Goal: Task Accomplishment & Management: Complete application form

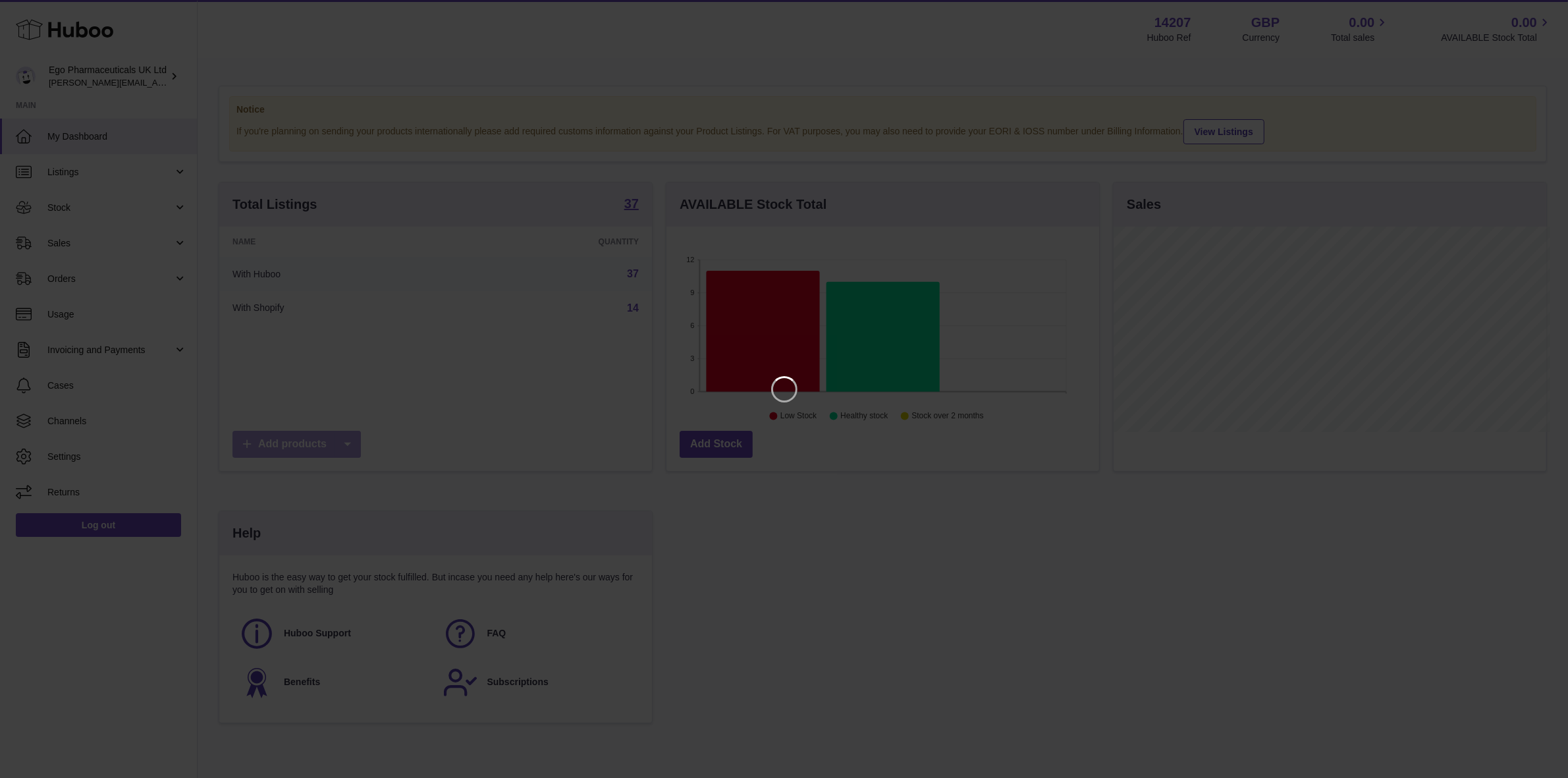
scroll to position [205, 437]
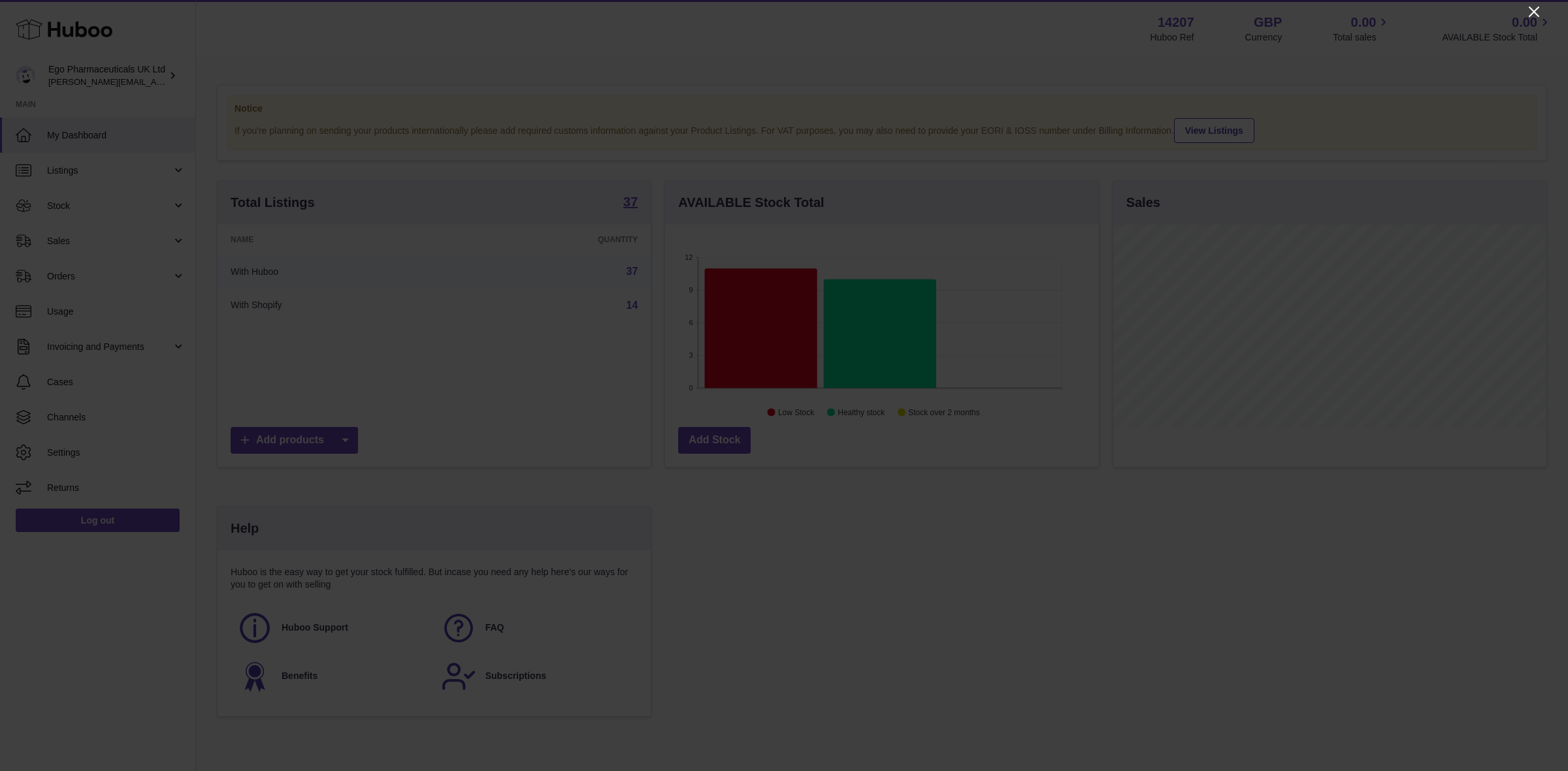
click at [1533, 14] on icon "Close" at bounding box center [1534, 12] width 16 height 16
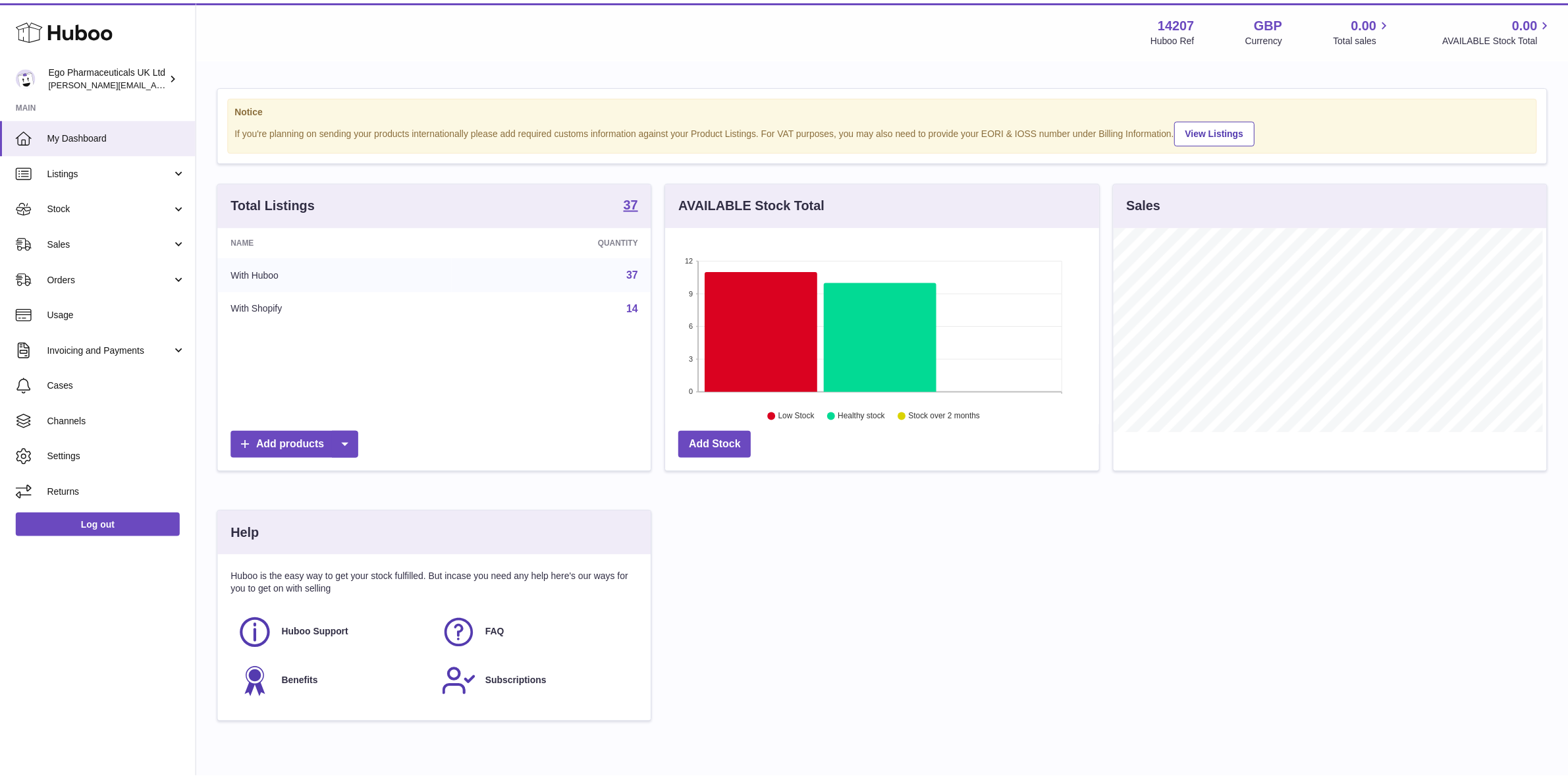
scroll to position [658730, 658237]
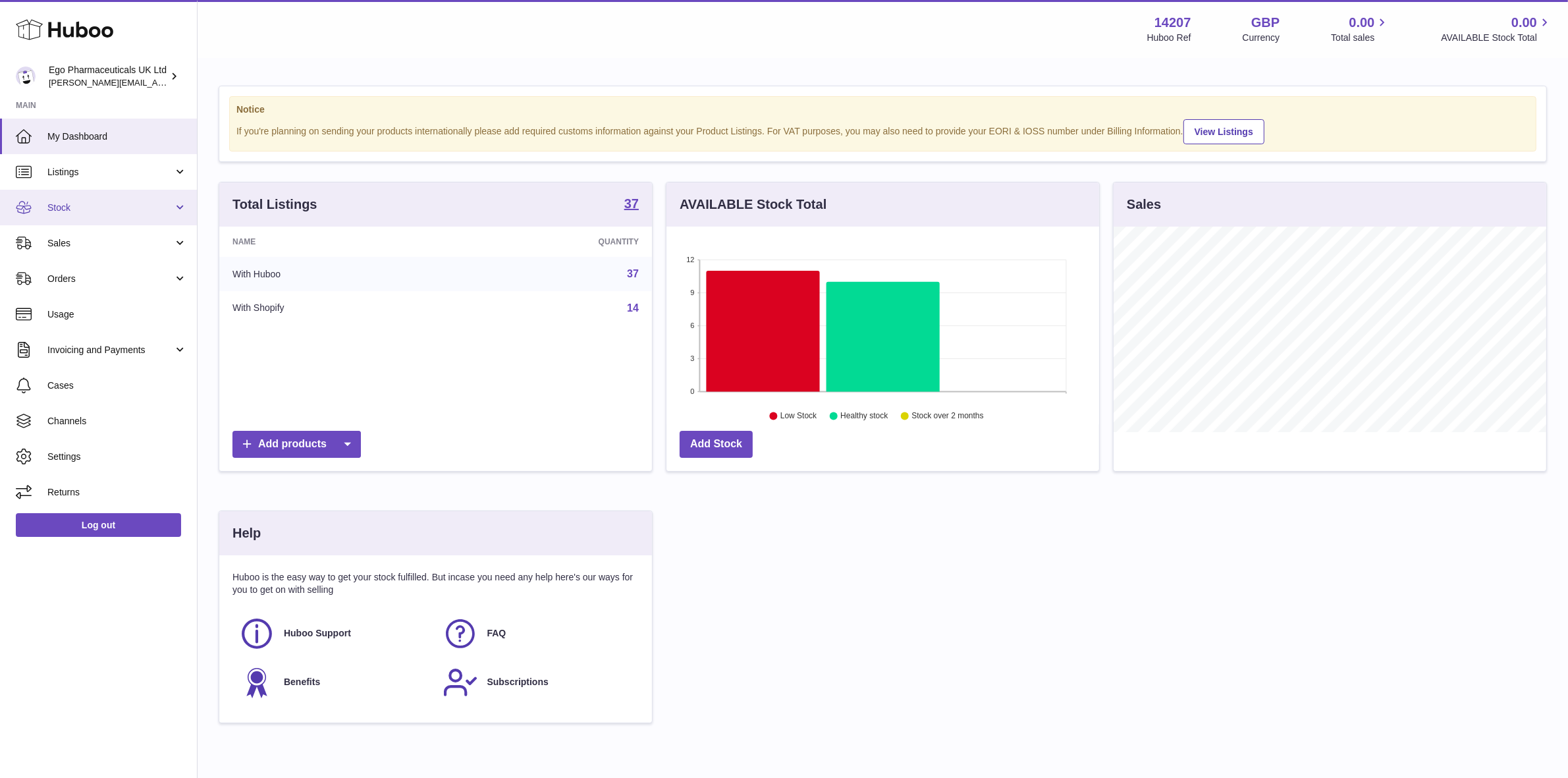
click at [55, 209] on span "Stock" at bounding box center [110, 207] width 126 height 13
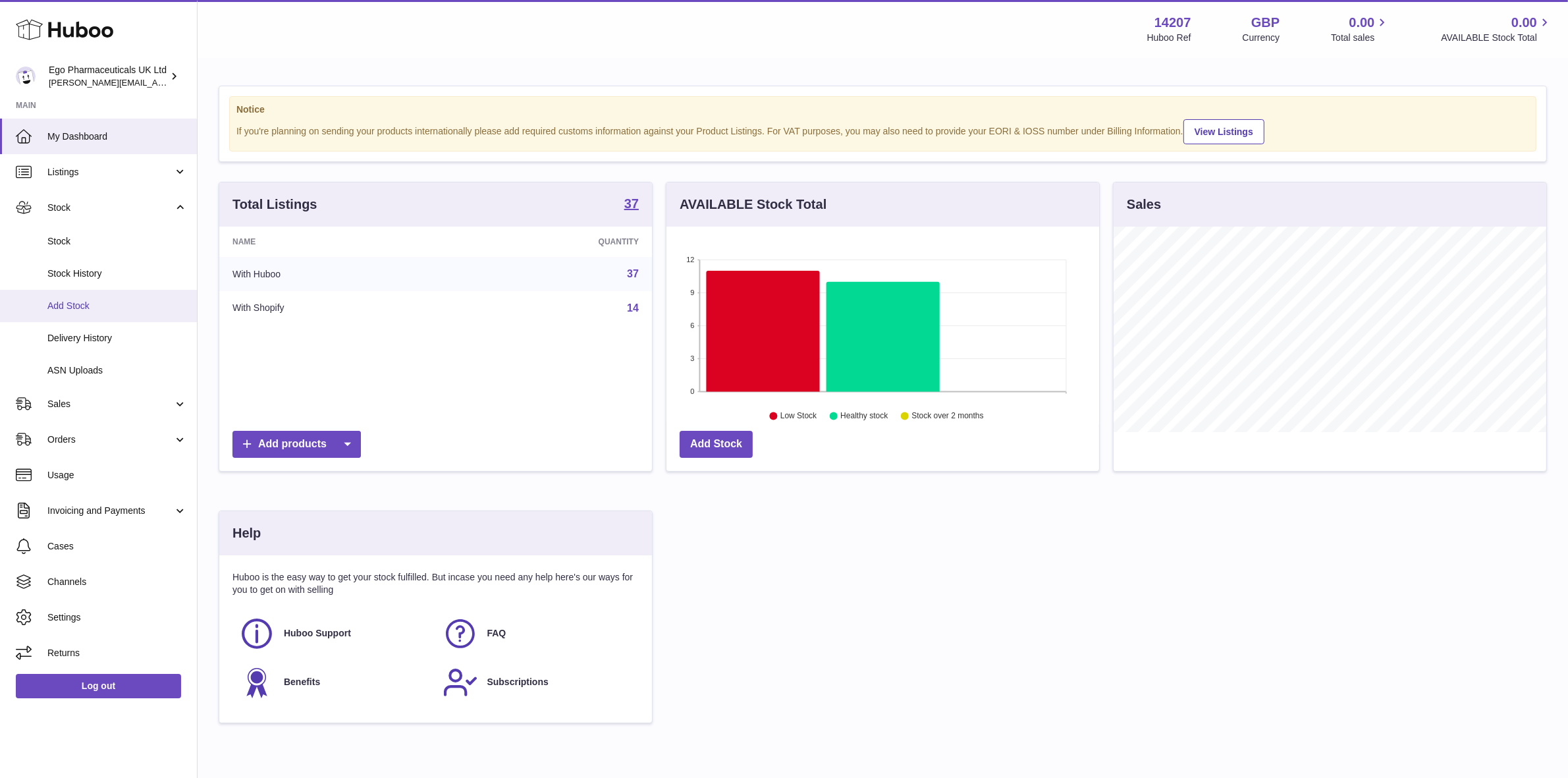
click at [64, 305] on span "Add Stock" at bounding box center [117, 306] width 140 height 13
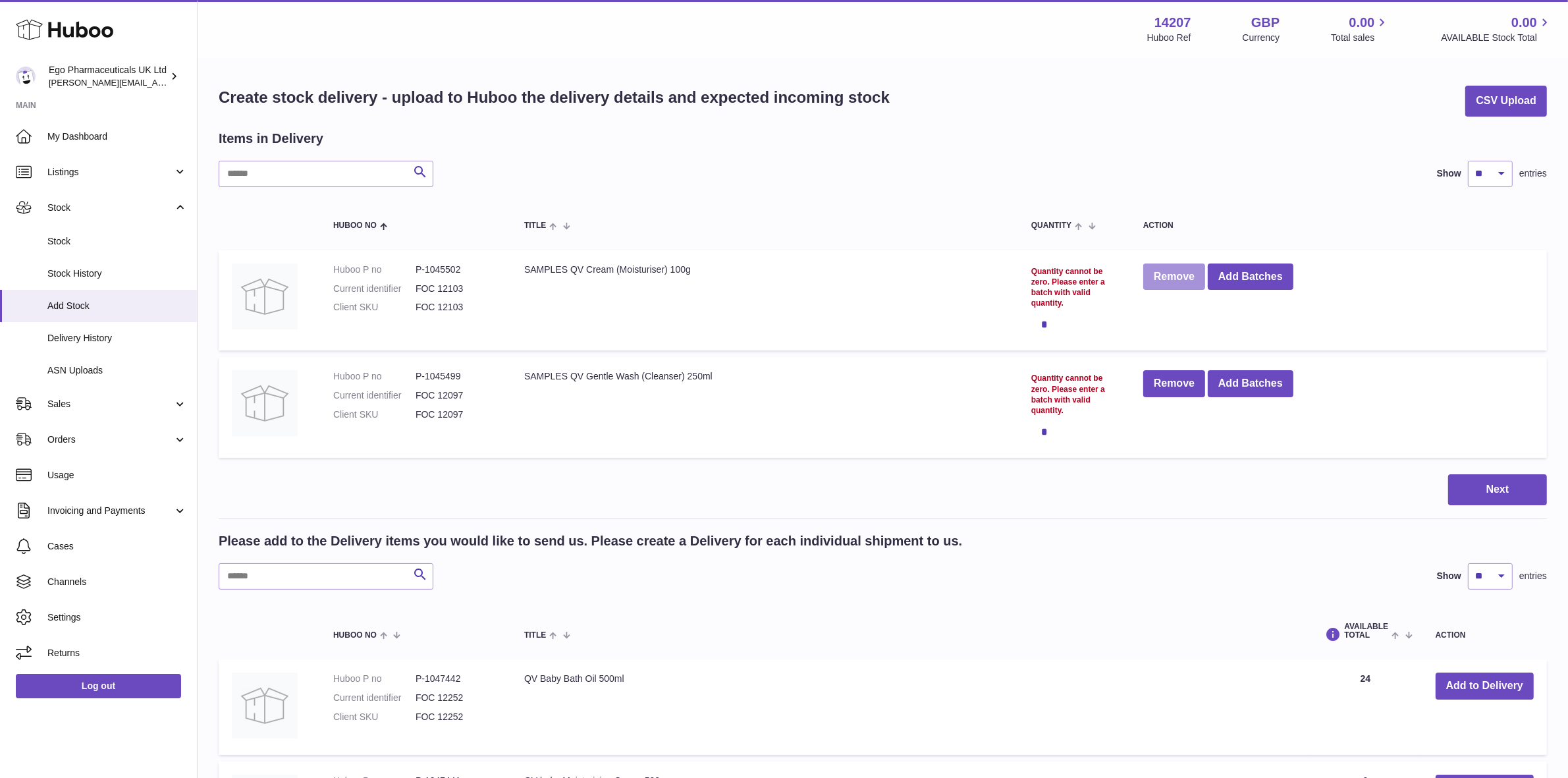
click at [1163, 279] on button "Remove" at bounding box center [1174, 277] width 62 height 27
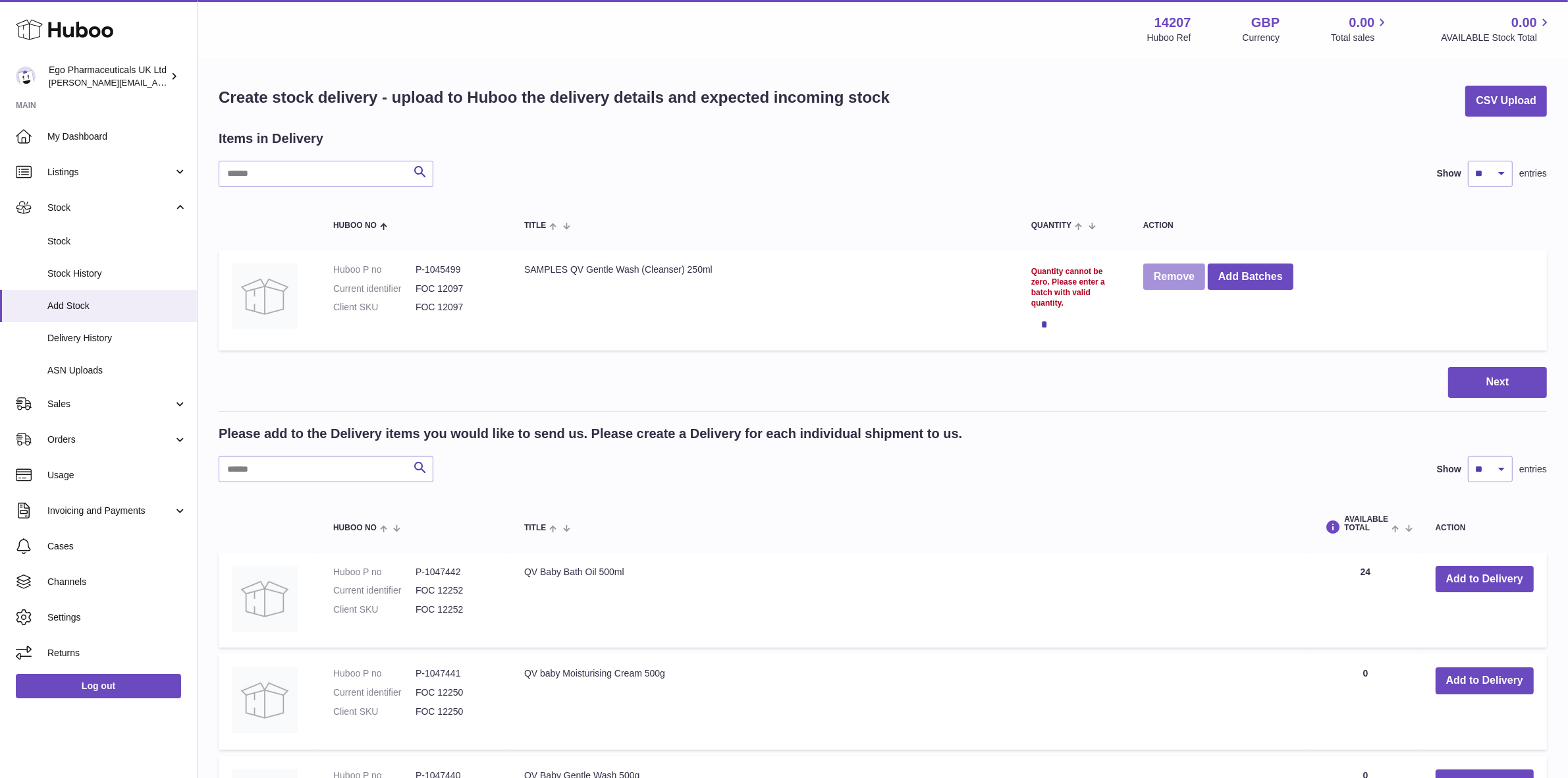
click at [1164, 279] on button "Remove" at bounding box center [1174, 277] width 62 height 27
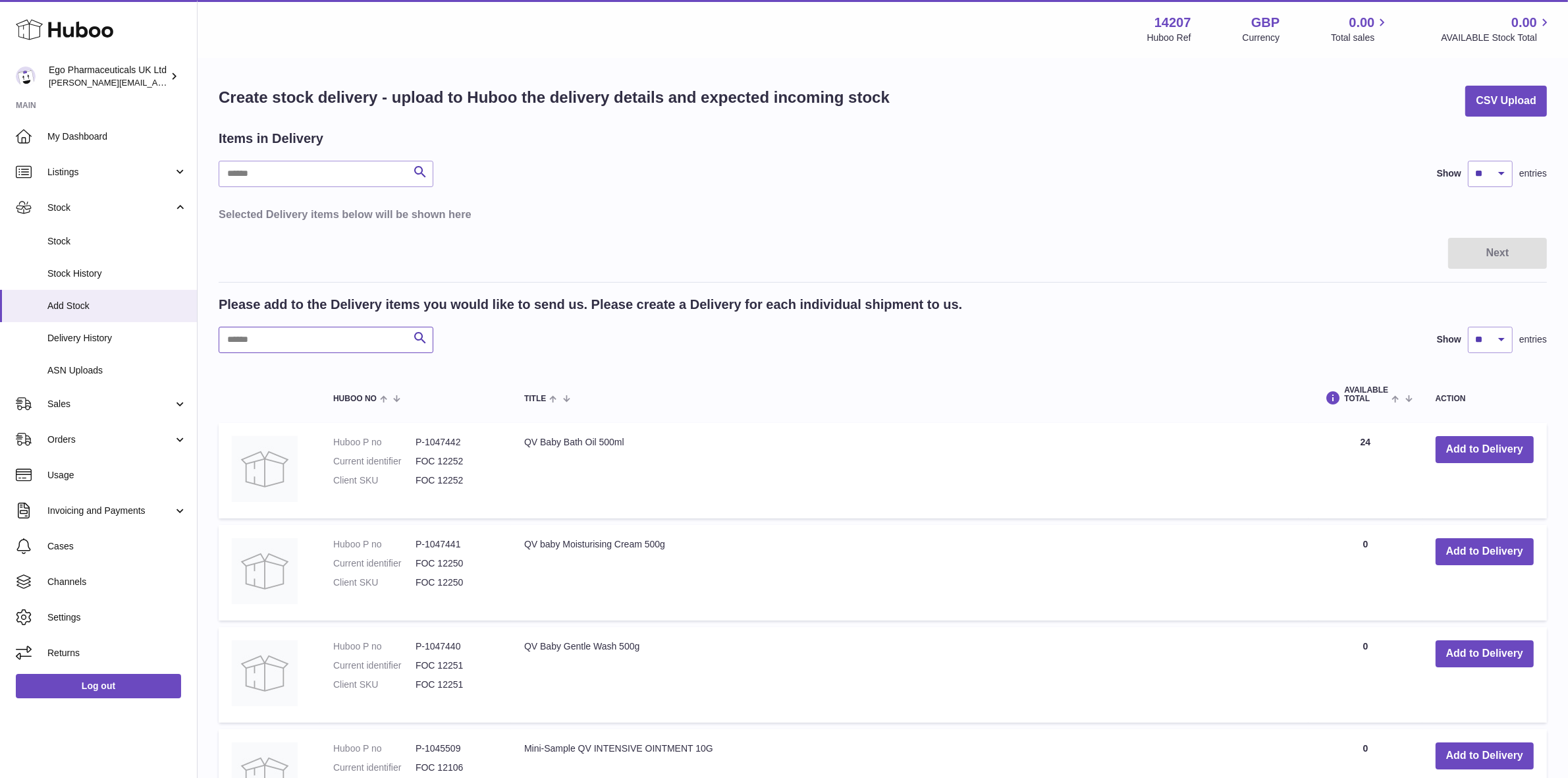
click at [223, 339] on input "text" at bounding box center [326, 340] width 215 height 27
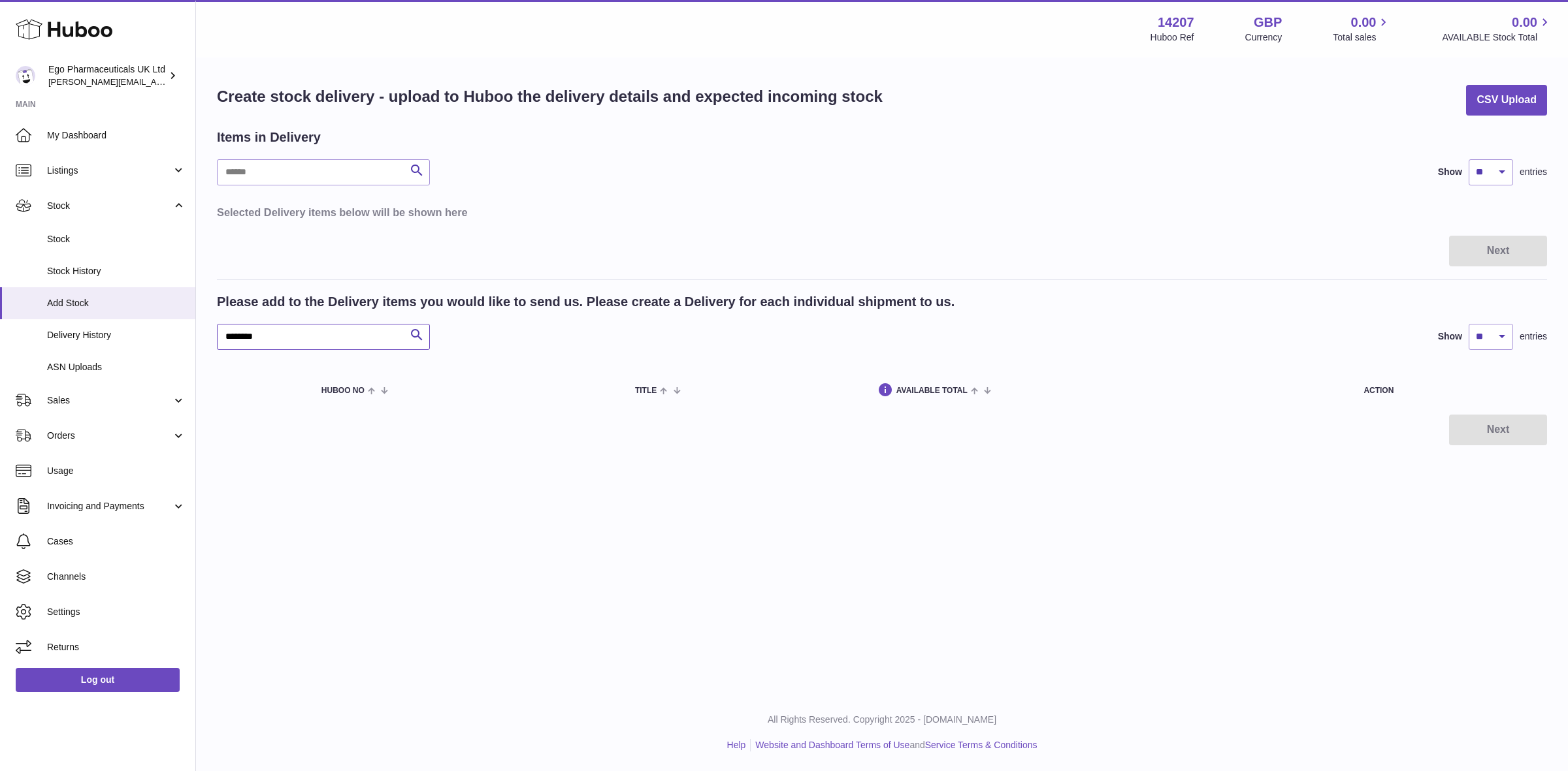
drag, startPoint x: 273, startPoint y: 334, endPoint x: 217, endPoint y: 344, distance: 56.9
click at [217, 344] on input "********" at bounding box center [323, 337] width 213 height 26
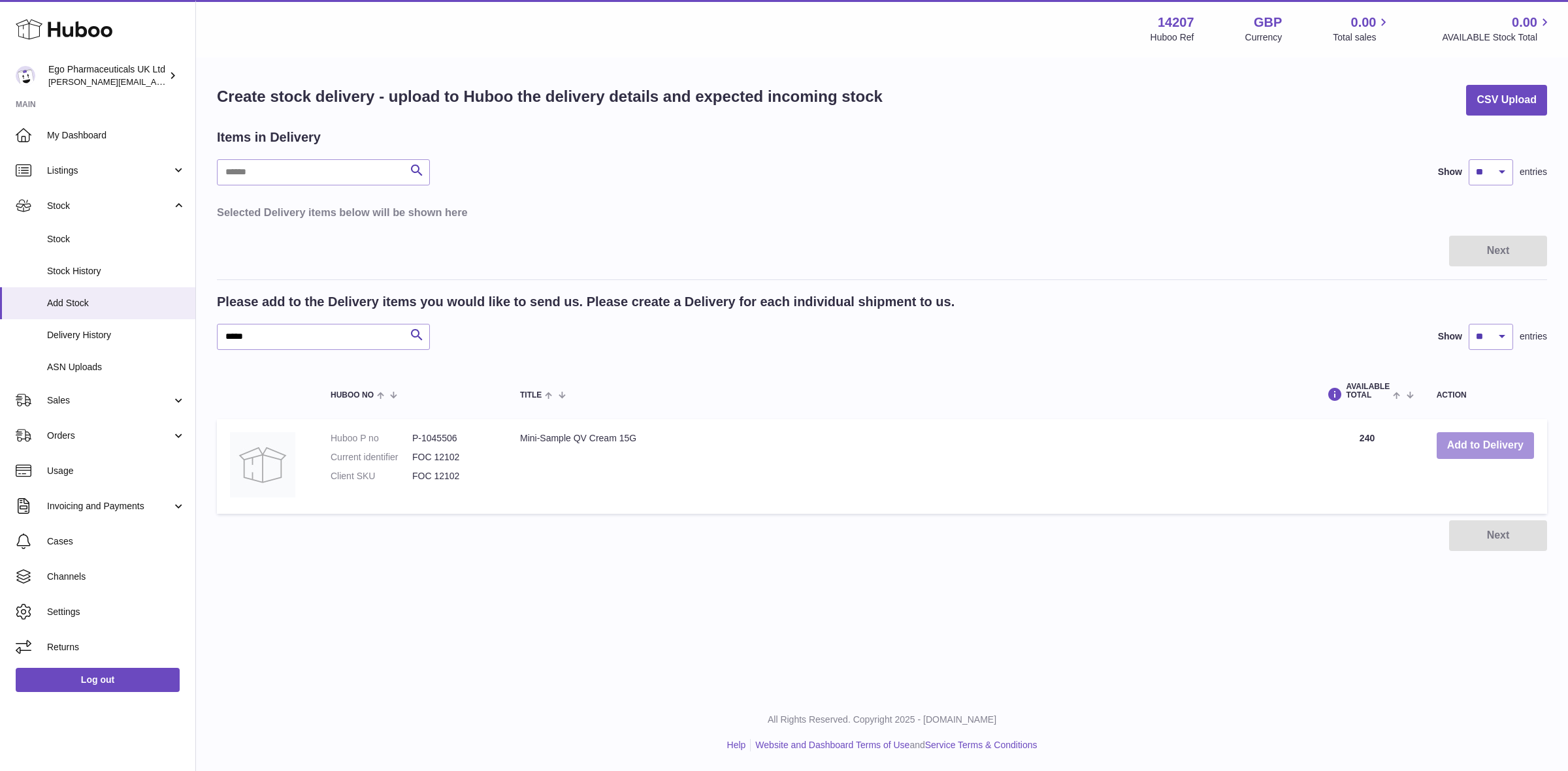
click at [1490, 446] on button "Add to Delivery" at bounding box center [1486, 445] width 98 height 27
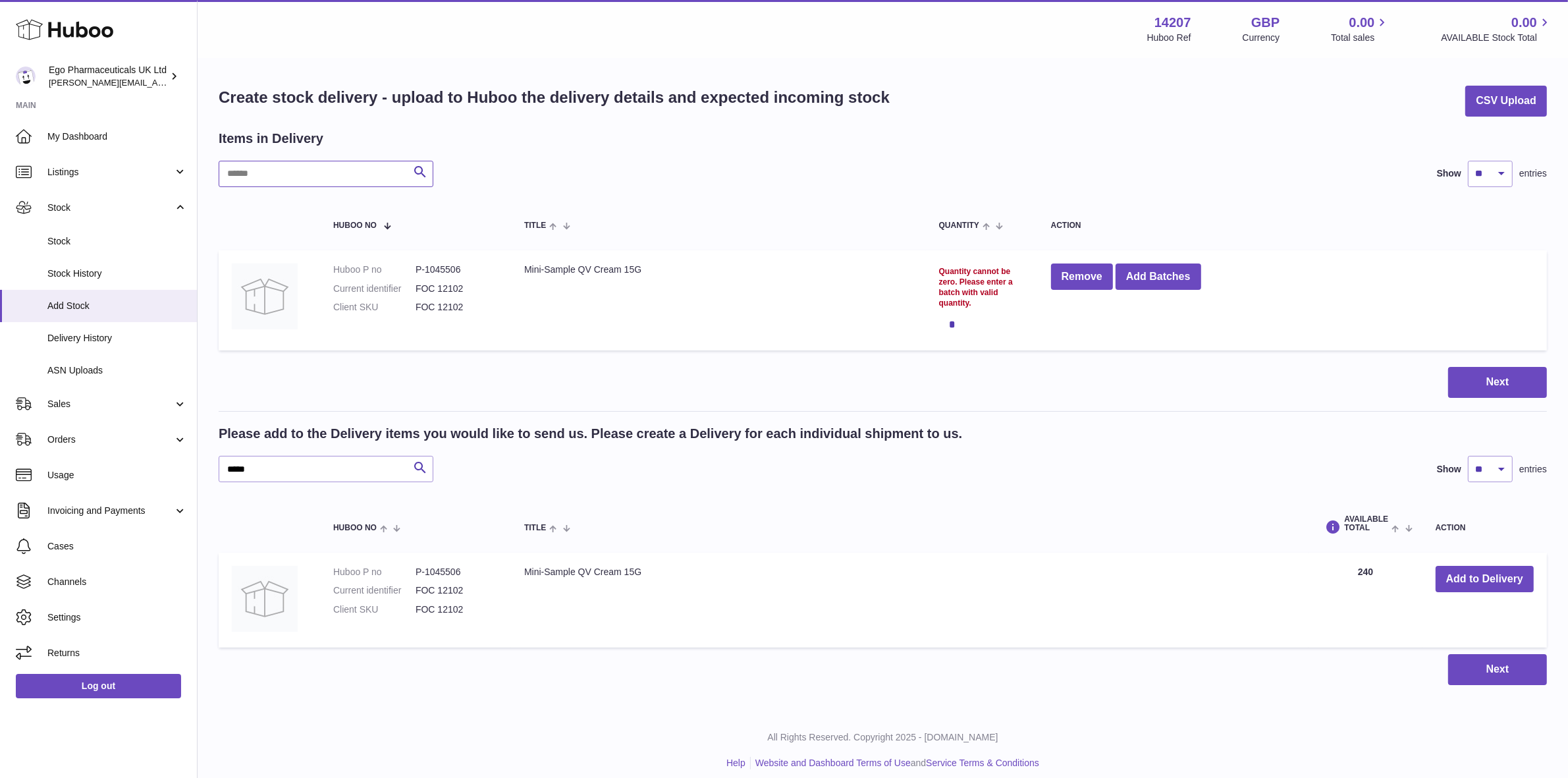
click at [260, 172] on input "text" at bounding box center [326, 174] width 215 height 27
click at [257, 462] on input "*****" at bounding box center [326, 469] width 215 height 27
click at [1494, 585] on button "Add to Delivery" at bounding box center [1485, 579] width 98 height 27
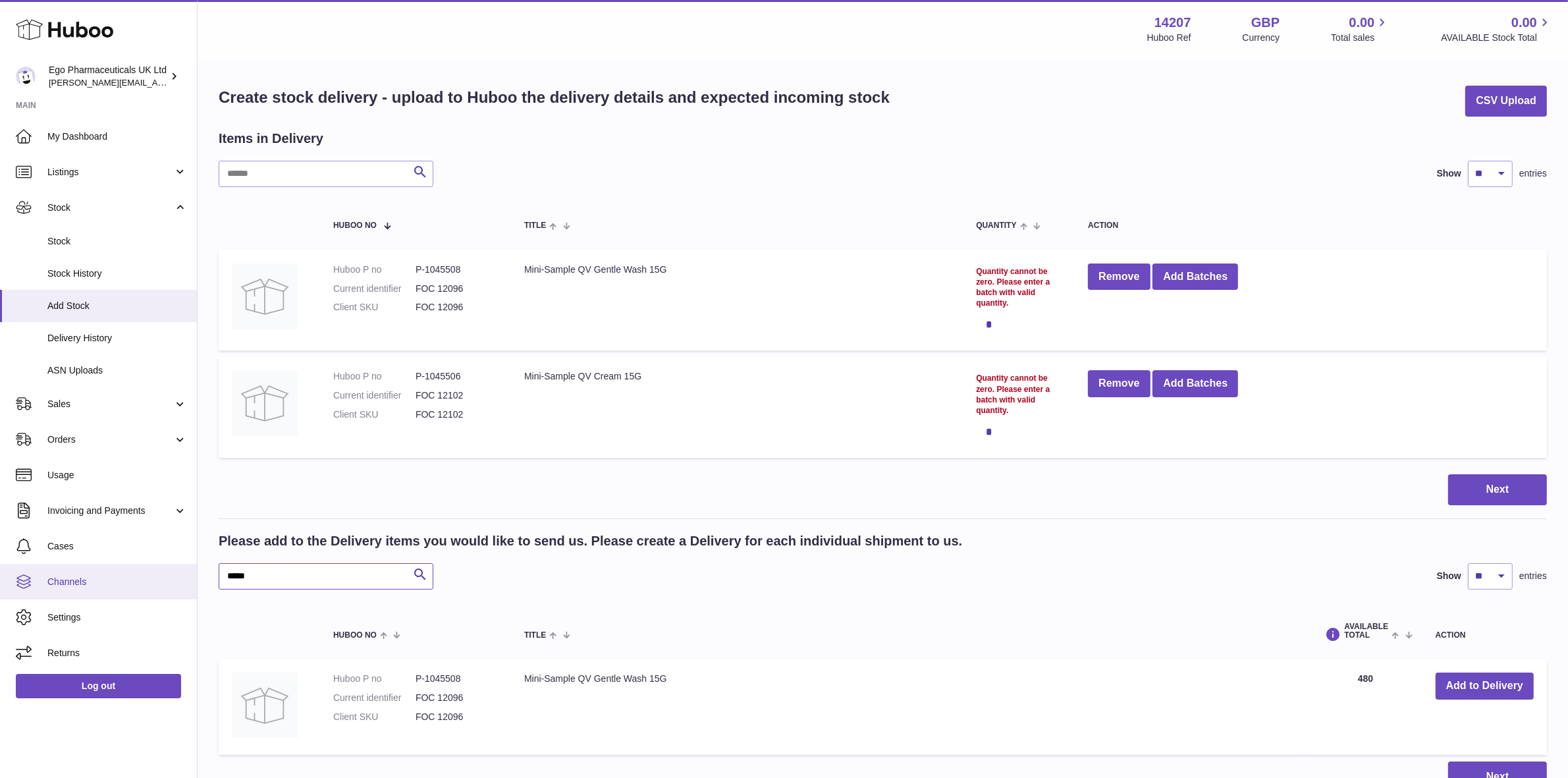
drag, startPoint x: 272, startPoint y: 567, endPoint x: 136, endPoint y: 584, distance: 137.1
click at [136, 584] on div "Huboo Ego Pharmaceuticals UK Ltd [PERSON_NAME][EMAIL_ADDRESS][PERSON_NAME][DOMA…" at bounding box center [784, 448] width 1568 height 897
type input "*****"
click at [554, 694] on td "Mini-Sample QV INTENSIVE OINTMENT 10G" at bounding box center [910, 708] width 798 height 96
click at [1457, 684] on button "Add to Delivery" at bounding box center [1485, 686] width 98 height 27
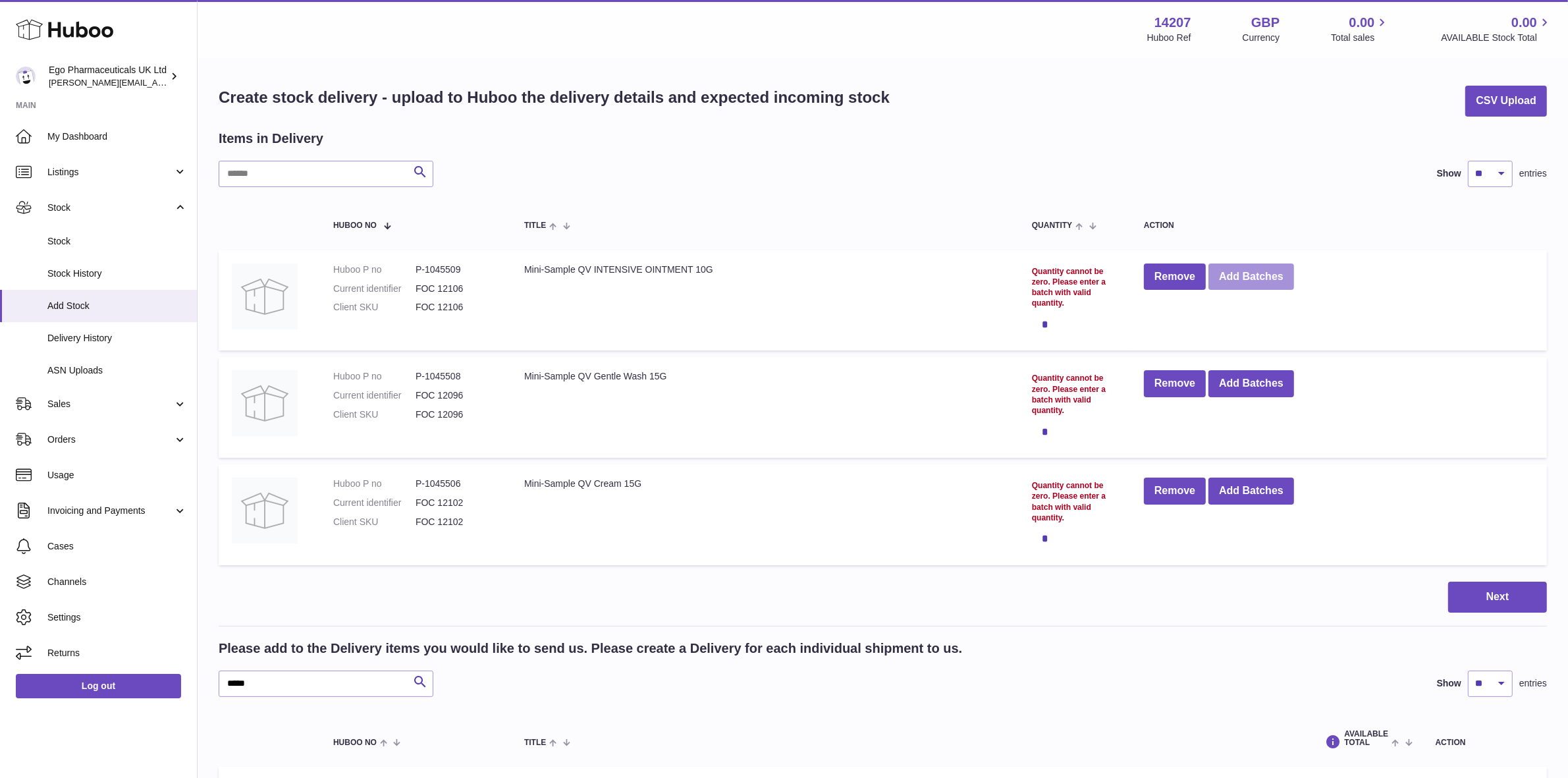
click at [1228, 281] on button "Add Batches" at bounding box center [1251, 277] width 86 height 27
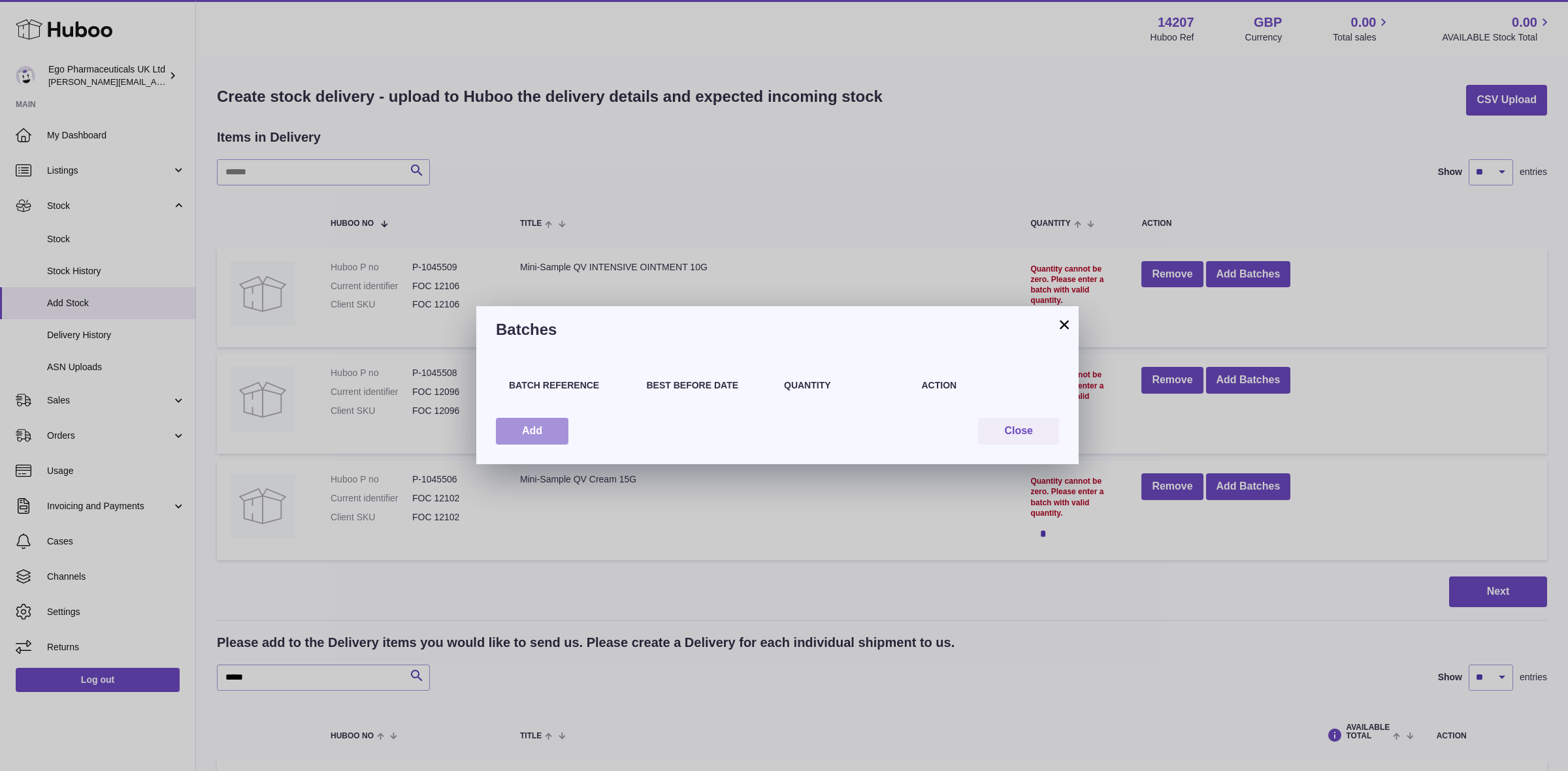
click at [500, 421] on button "Add" at bounding box center [532, 431] width 73 height 27
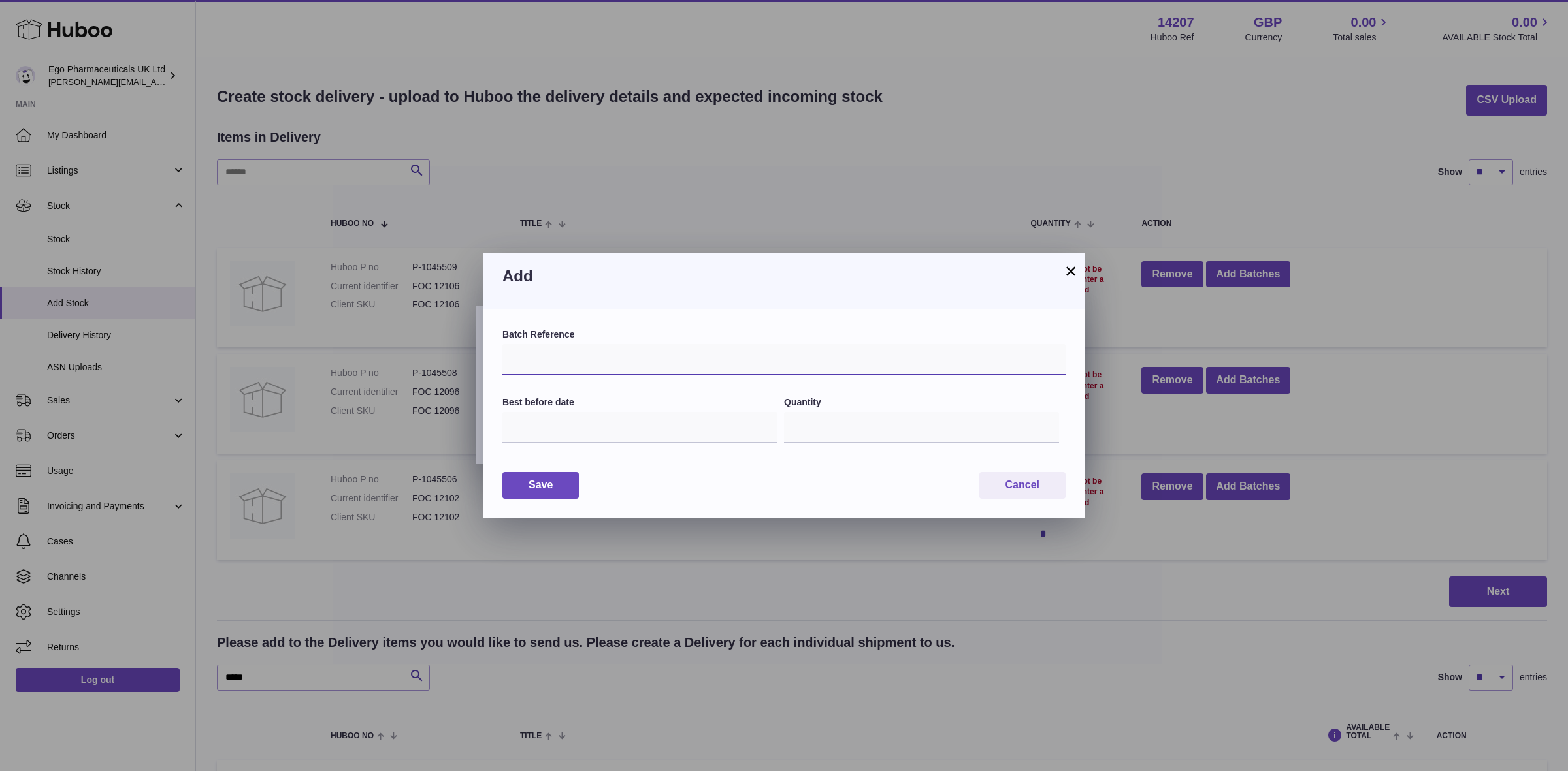
click at [536, 364] on input "text" at bounding box center [784, 360] width 563 height 32
type input "*****"
click at [543, 435] on input "text" at bounding box center [640, 428] width 275 height 32
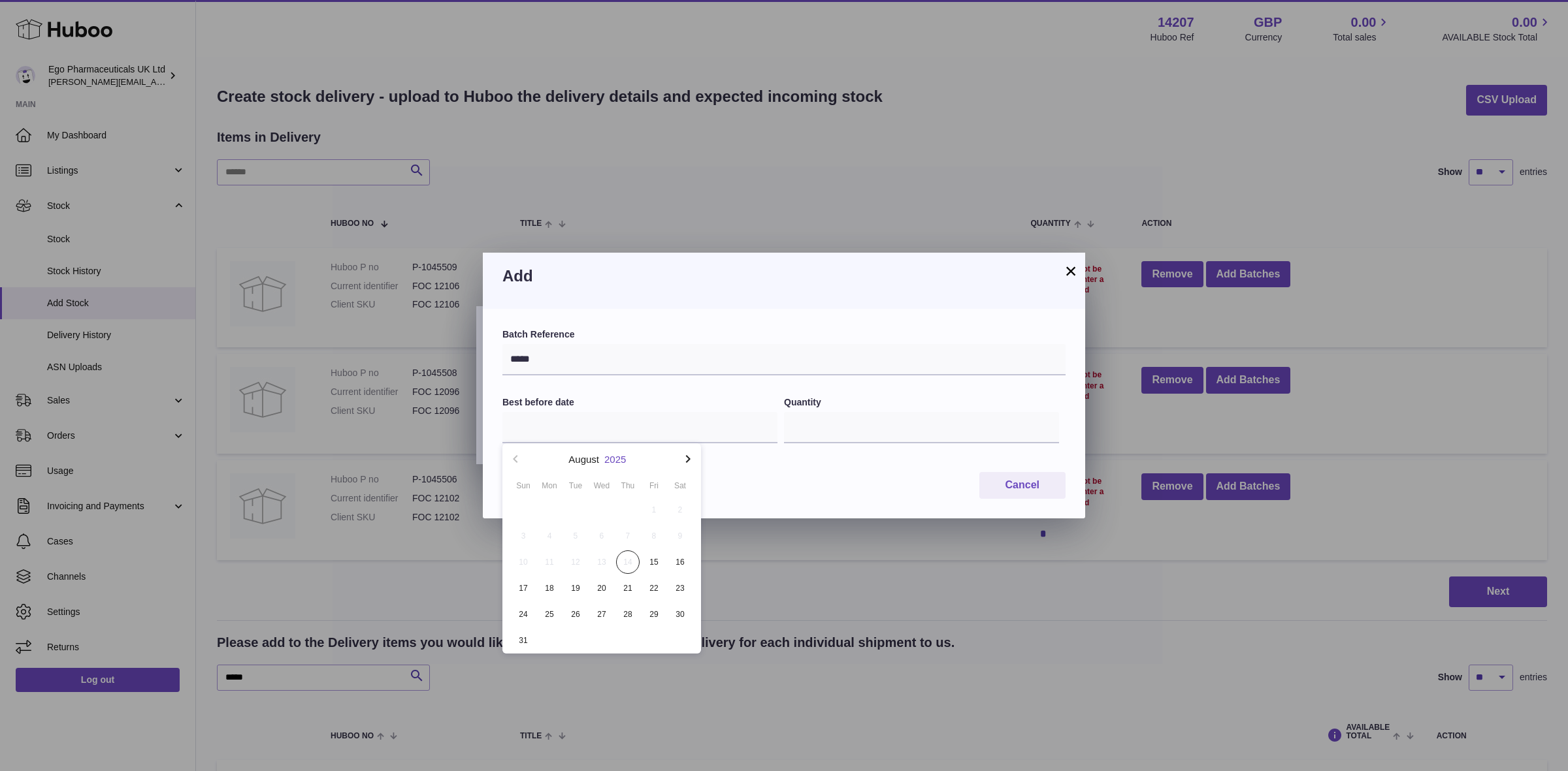
click at [618, 459] on button "2025" at bounding box center [615, 459] width 22 height 10
click at [596, 602] on li "2030" at bounding box center [601, 599] width 183 height 26
click at [597, 498] on button "Feb" at bounding box center [601, 497] width 55 height 32
click at [632, 612] on span "28" at bounding box center [628, 615] width 24 height 24
type input "**********"
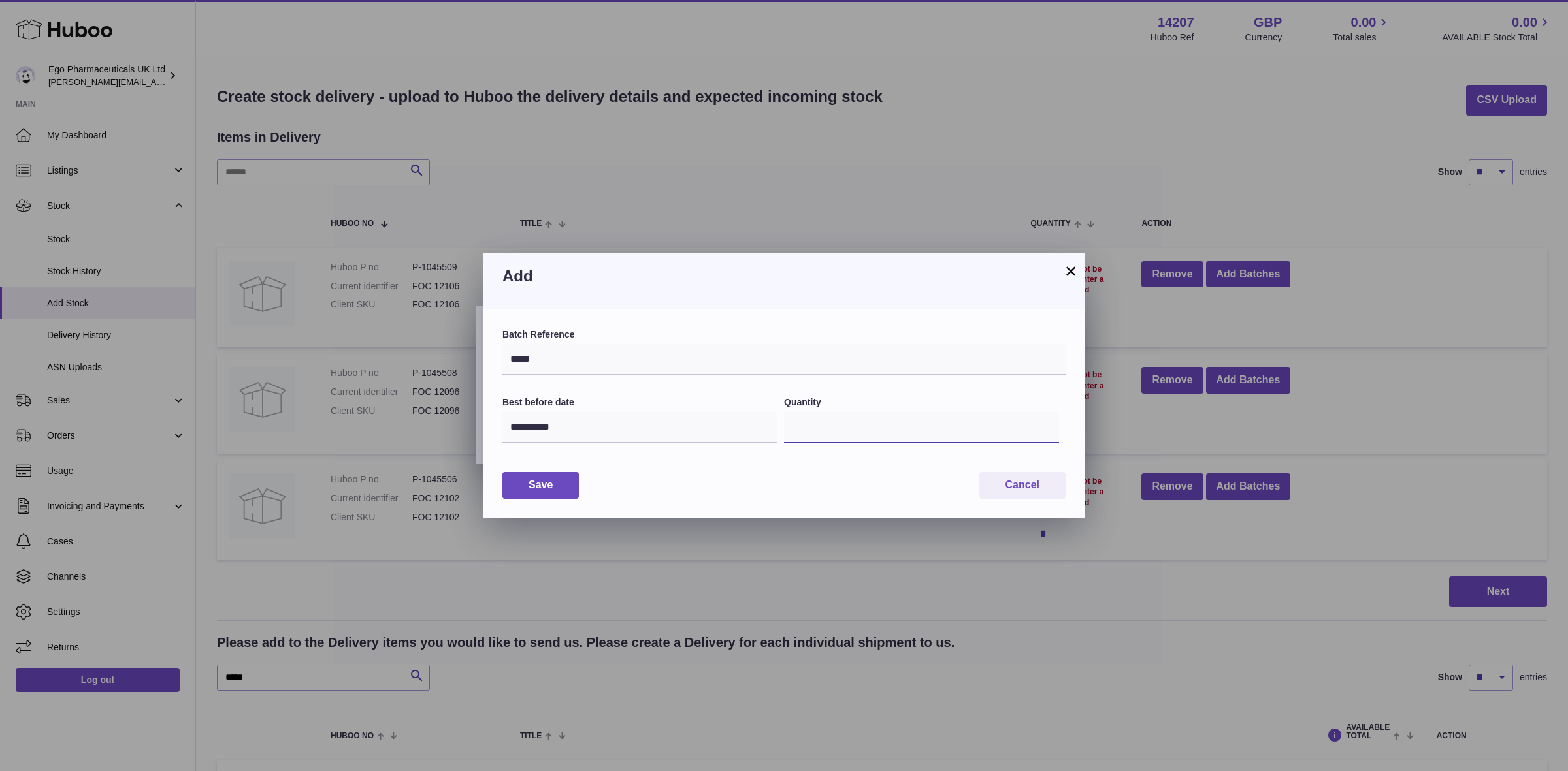
click at [810, 420] on input "*" at bounding box center [921, 428] width 275 height 32
type input "****"
click at [565, 485] on button "Save" at bounding box center [541, 485] width 76 height 27
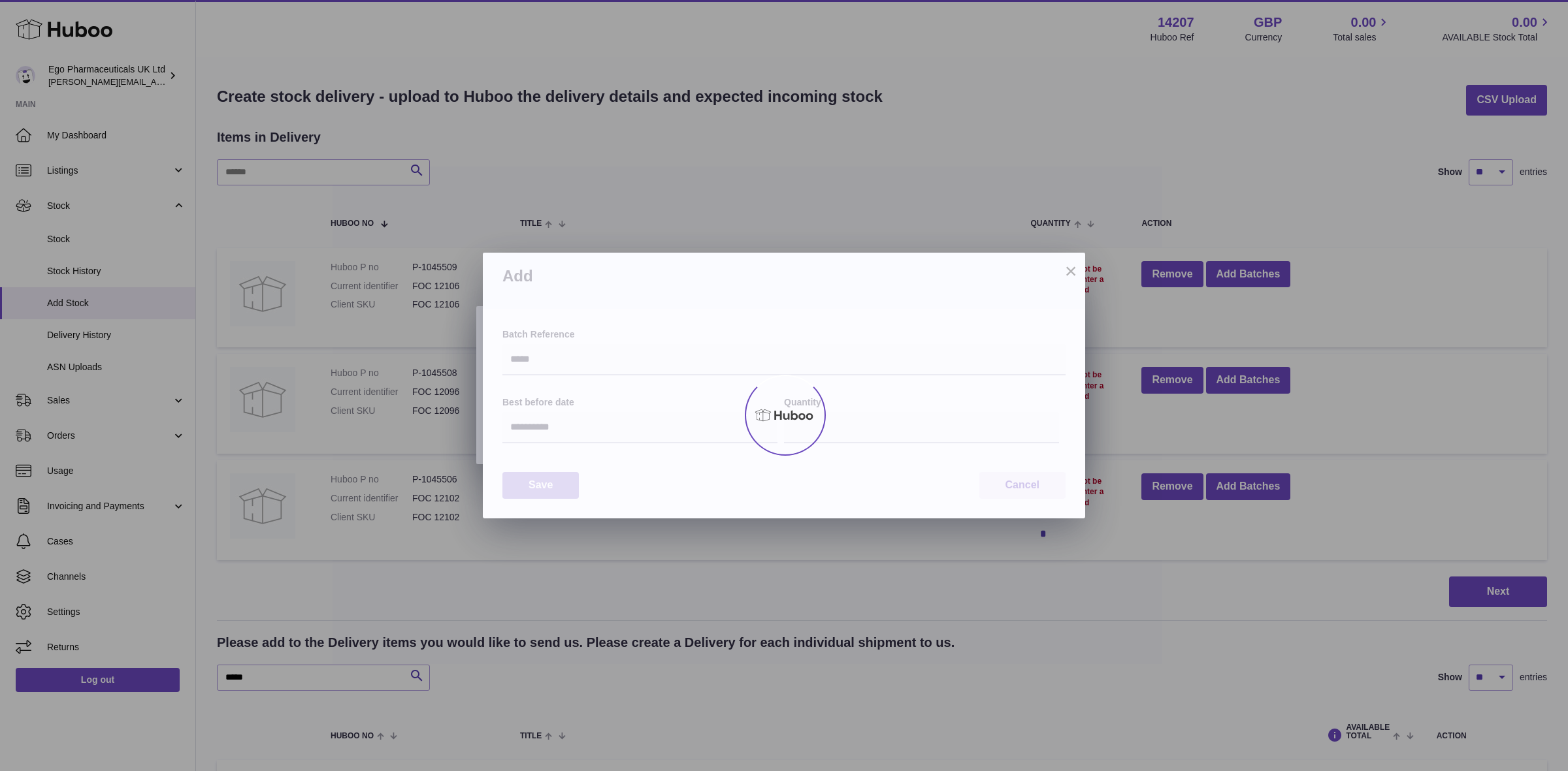
type input "****"
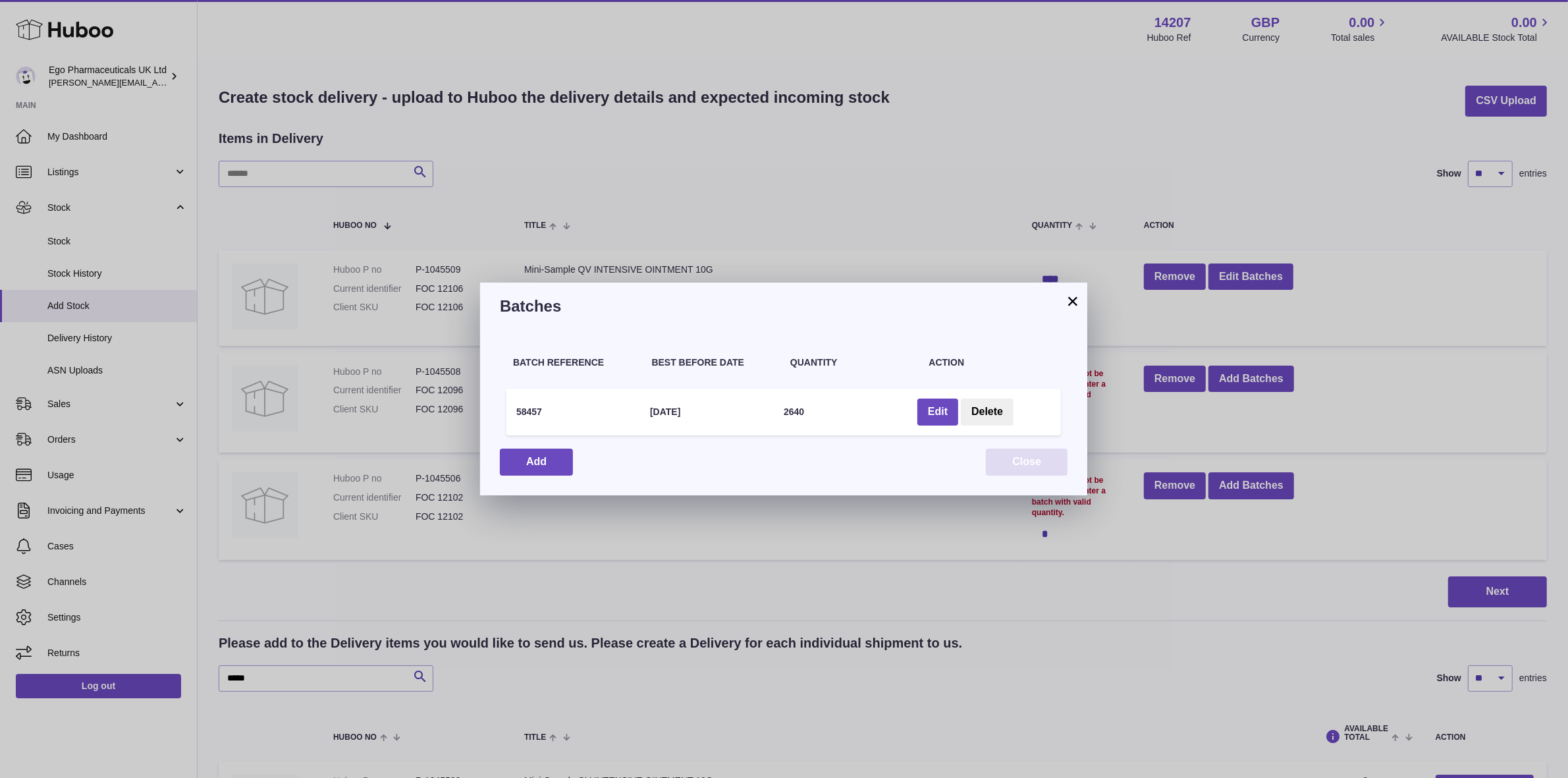
click at [1012, 463] on button "Close" at bounding box center [1026, 462] width 82 height 27
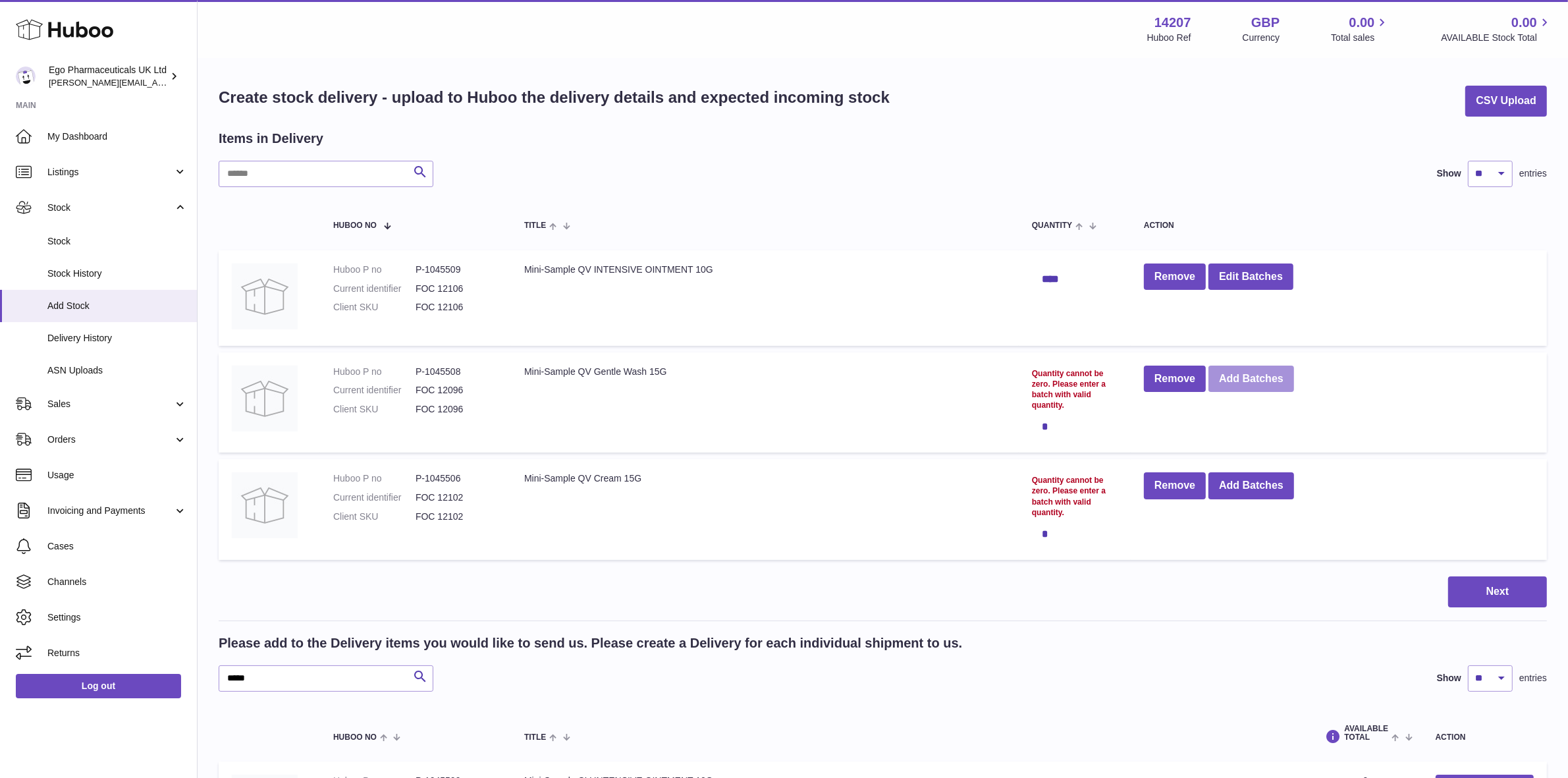
click at [1242, 376] on button "Add Batches" at bounding box center [1251, 379] width 86 height 27
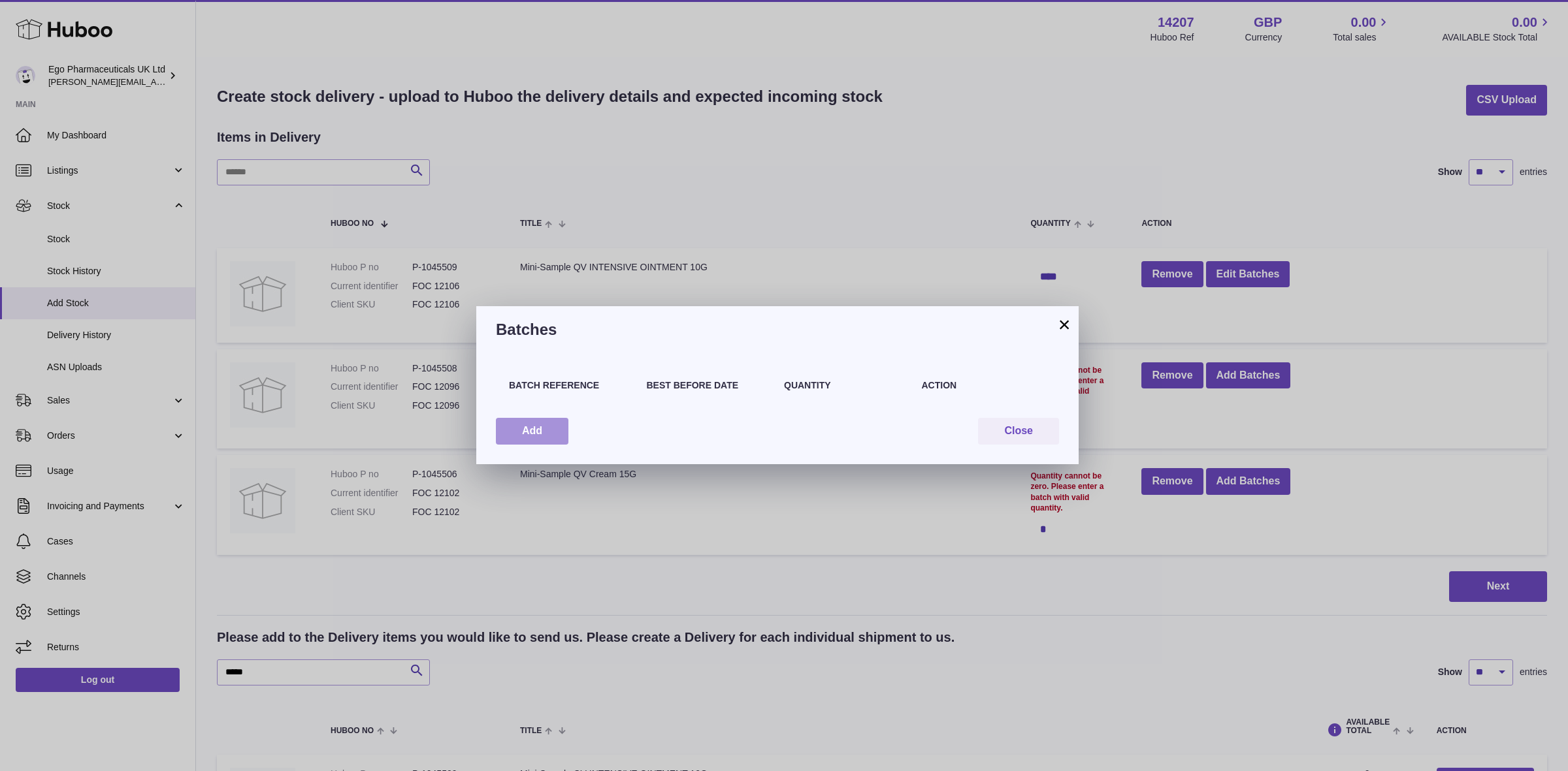
click at [531, 436] on button "Add" at bounding box center [532, 431] width 73 height 27
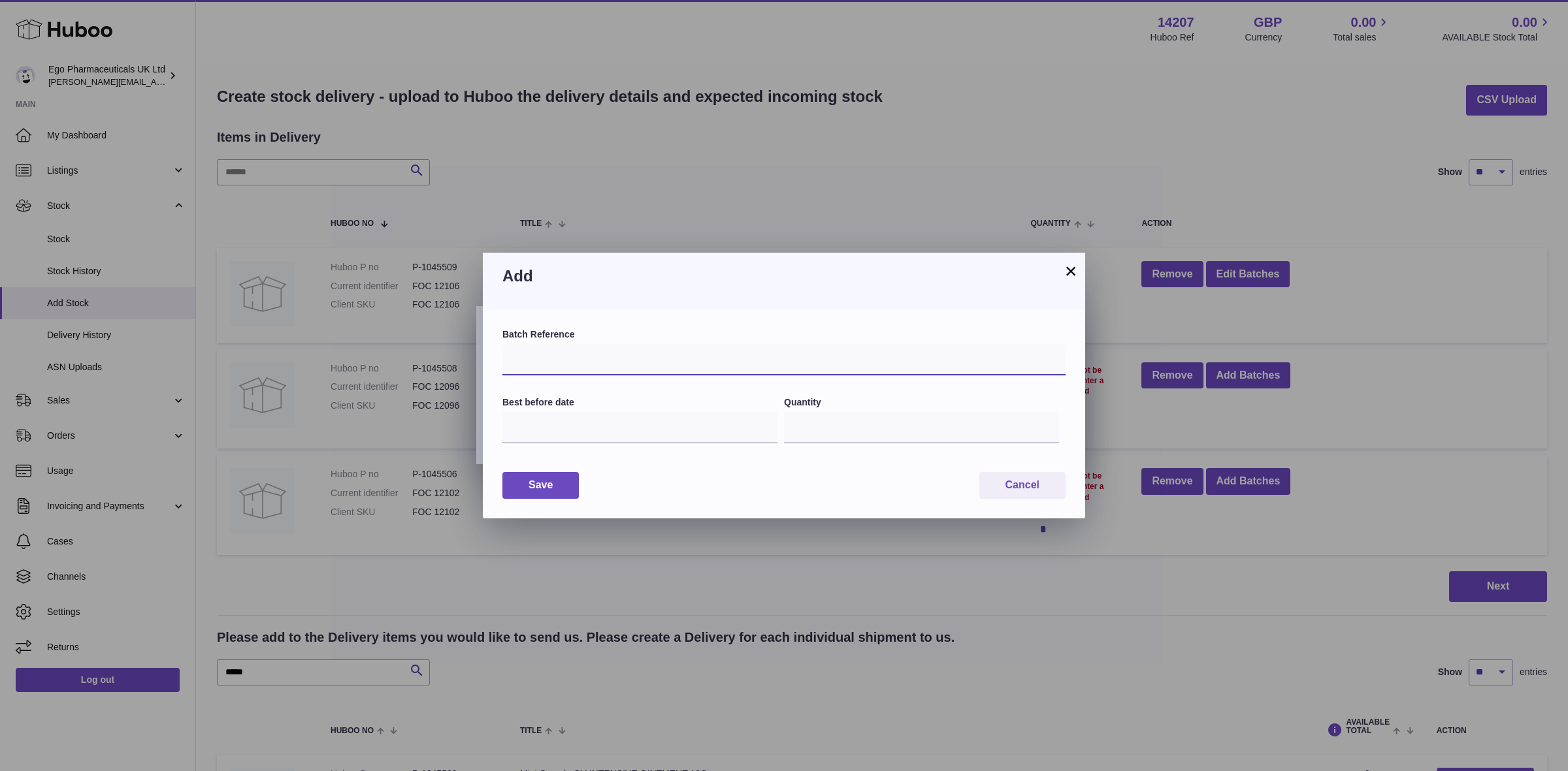
click at [531, 364] on input "text" at bounding box center [784, 360] width 563 height 32
type input "*****"
click at [542, 431] on input "text" at bounding box center [640, 428] width 275 height 32
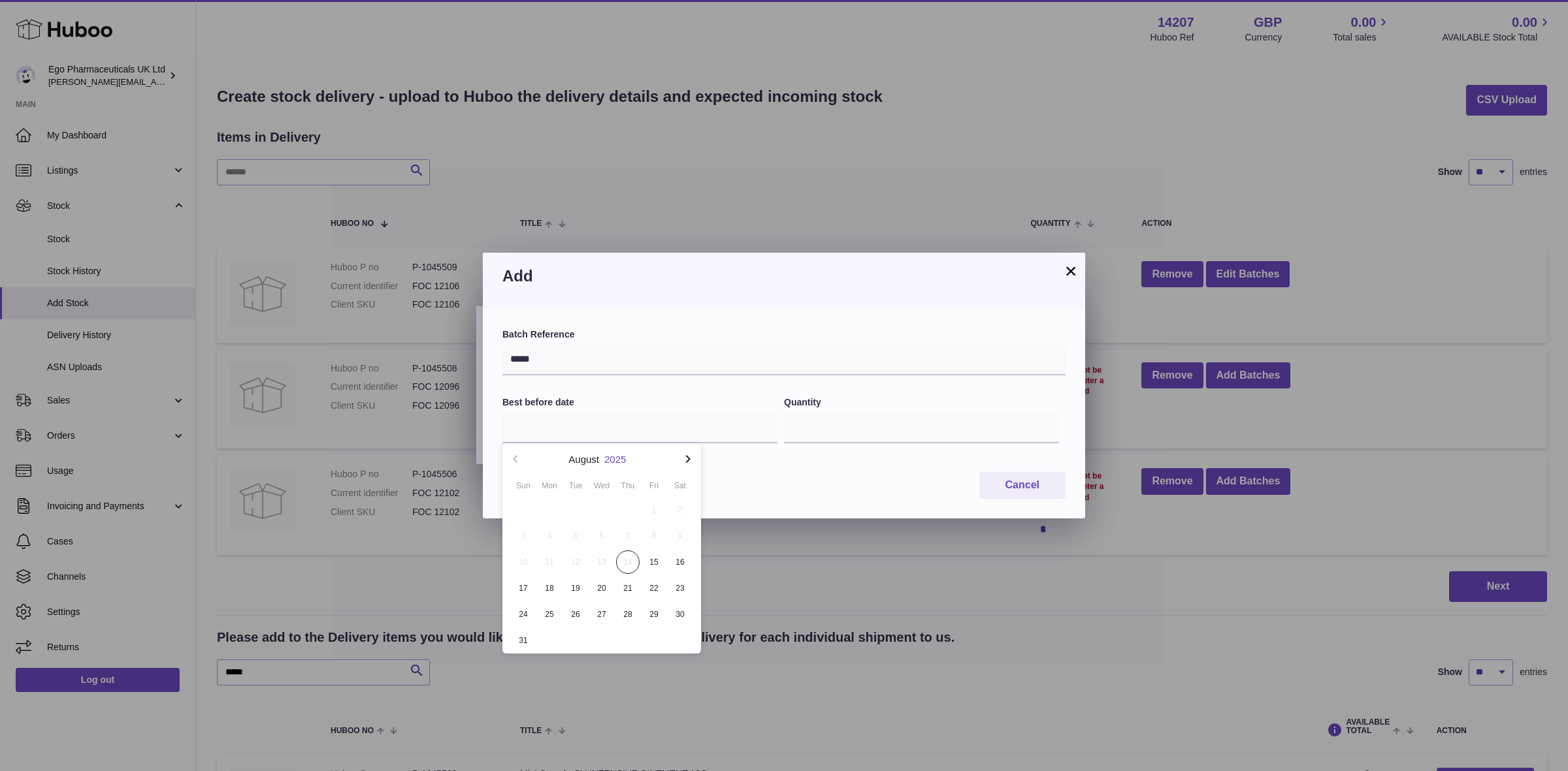
click at [620, 461] on button "2025" at bounding box center [615, 459] width 22 height 10
click at [596, 622] on li "2029" at bounding box center [601, 626] width 183 height 26
click at [605, 590] on button "Aug" at bounding box center [601, 586] width 55 height 32
click at [651, 611] on span "31" at bounding box center [654, 615] width 24 height 24
type input "**********"
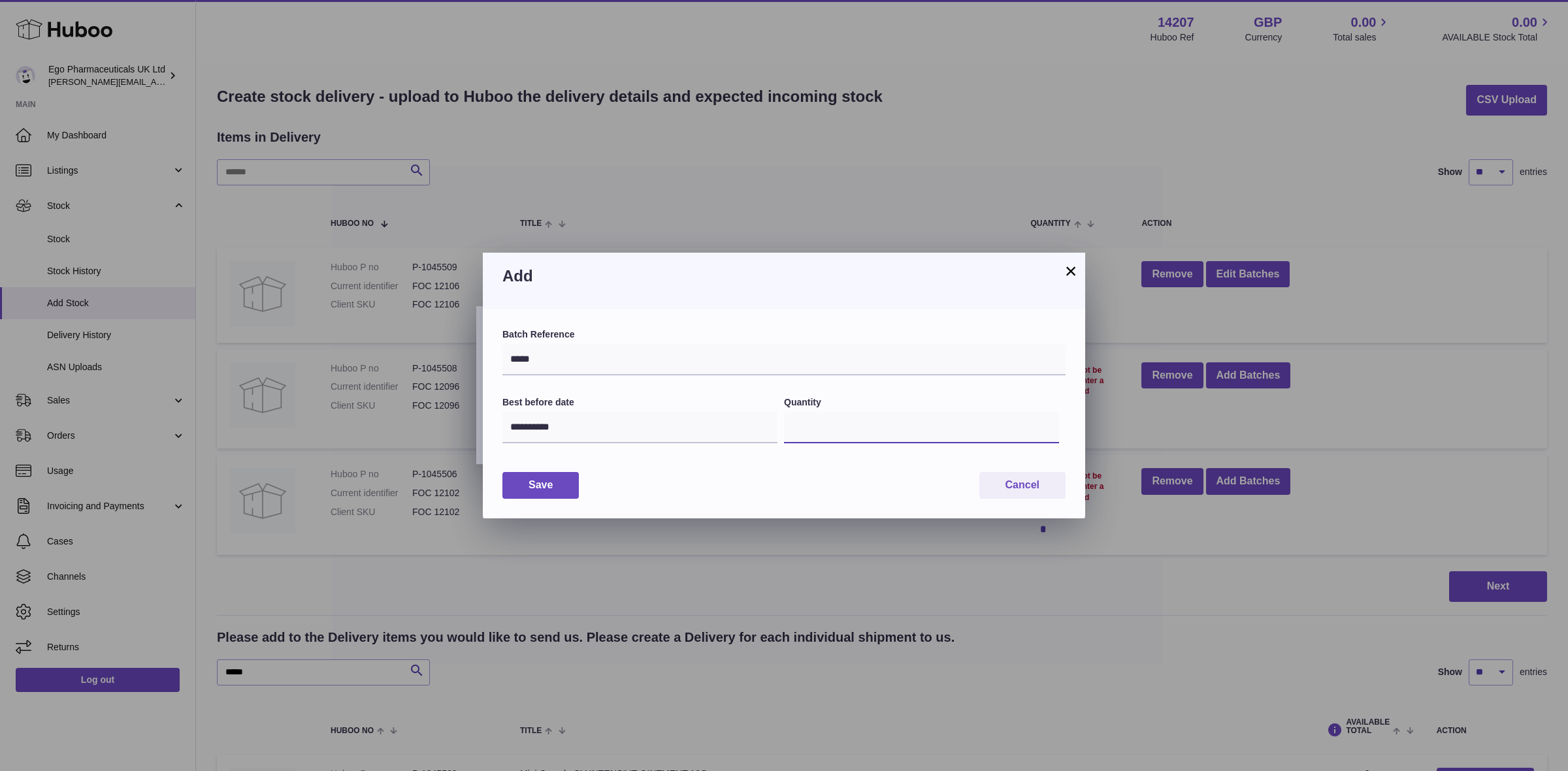
click at [817, 431] on input "*" at bounding box center [921, 428] width 275 height 32
type input "****"
click at [562, 492] on button "Save" at bounding box center [541, 485] width 76 height 27
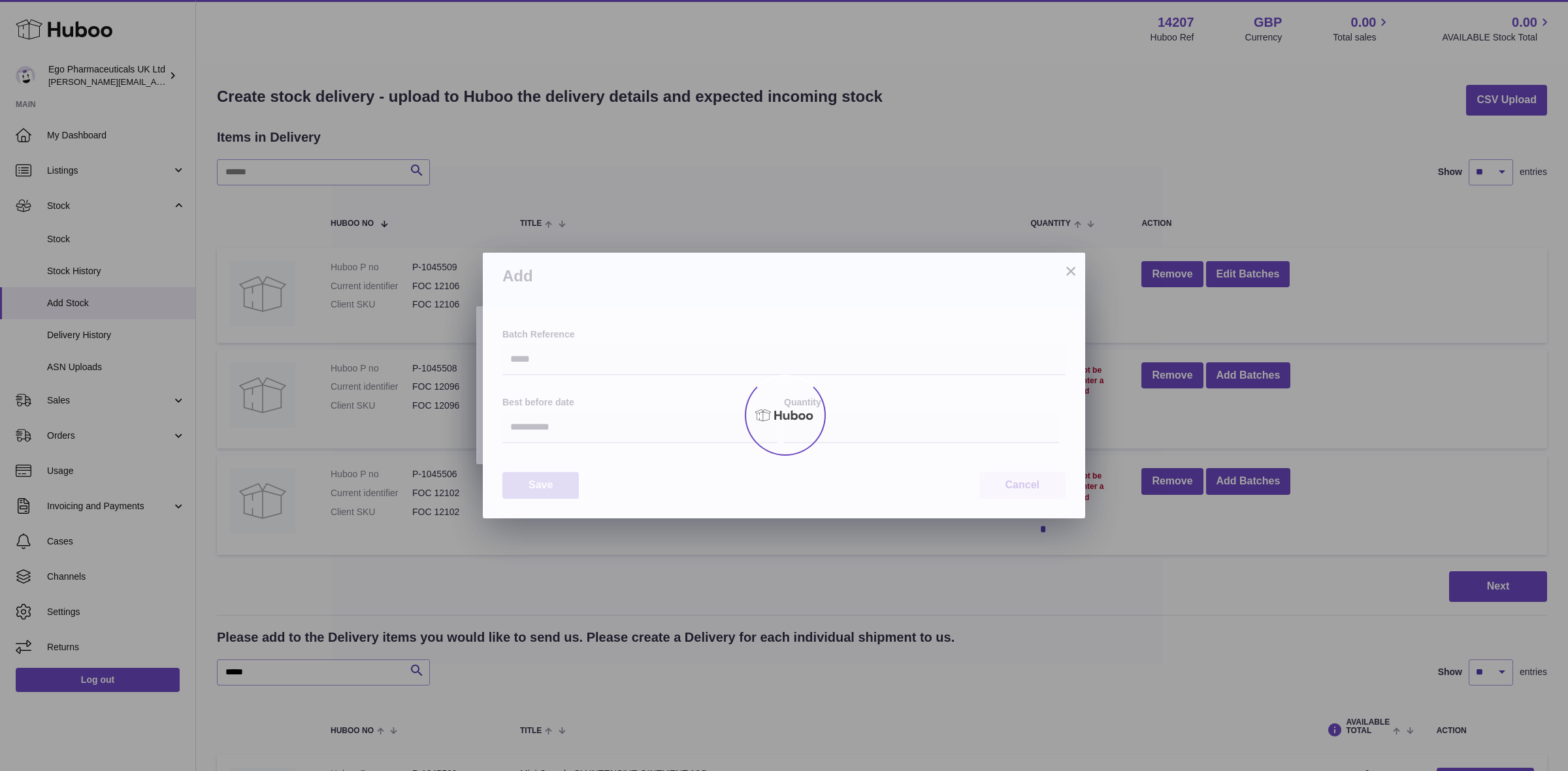
type input "****"
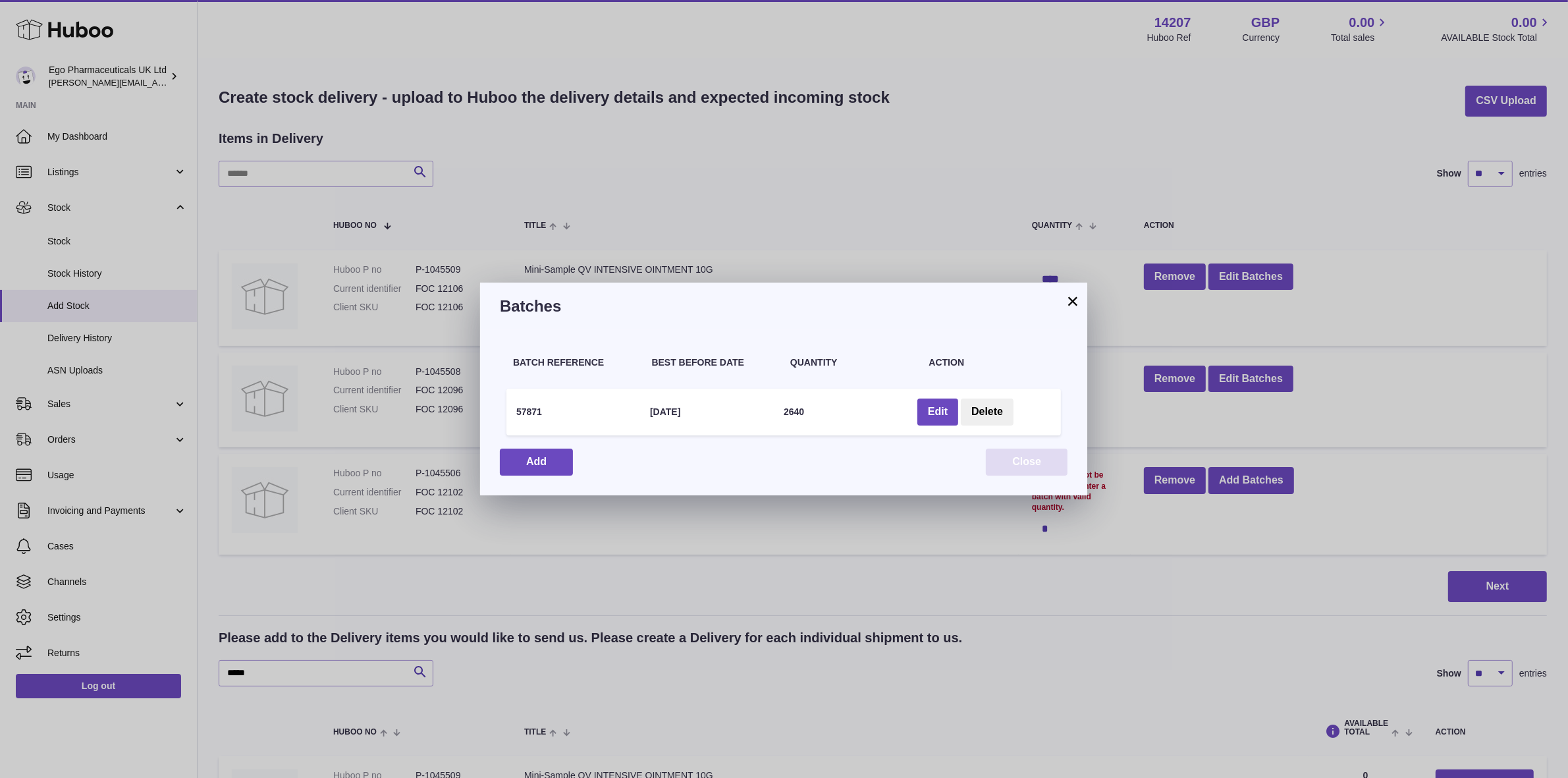
click at [1031, 455] on button "Close" at bounding box center [1026, 462] width 82 height 27
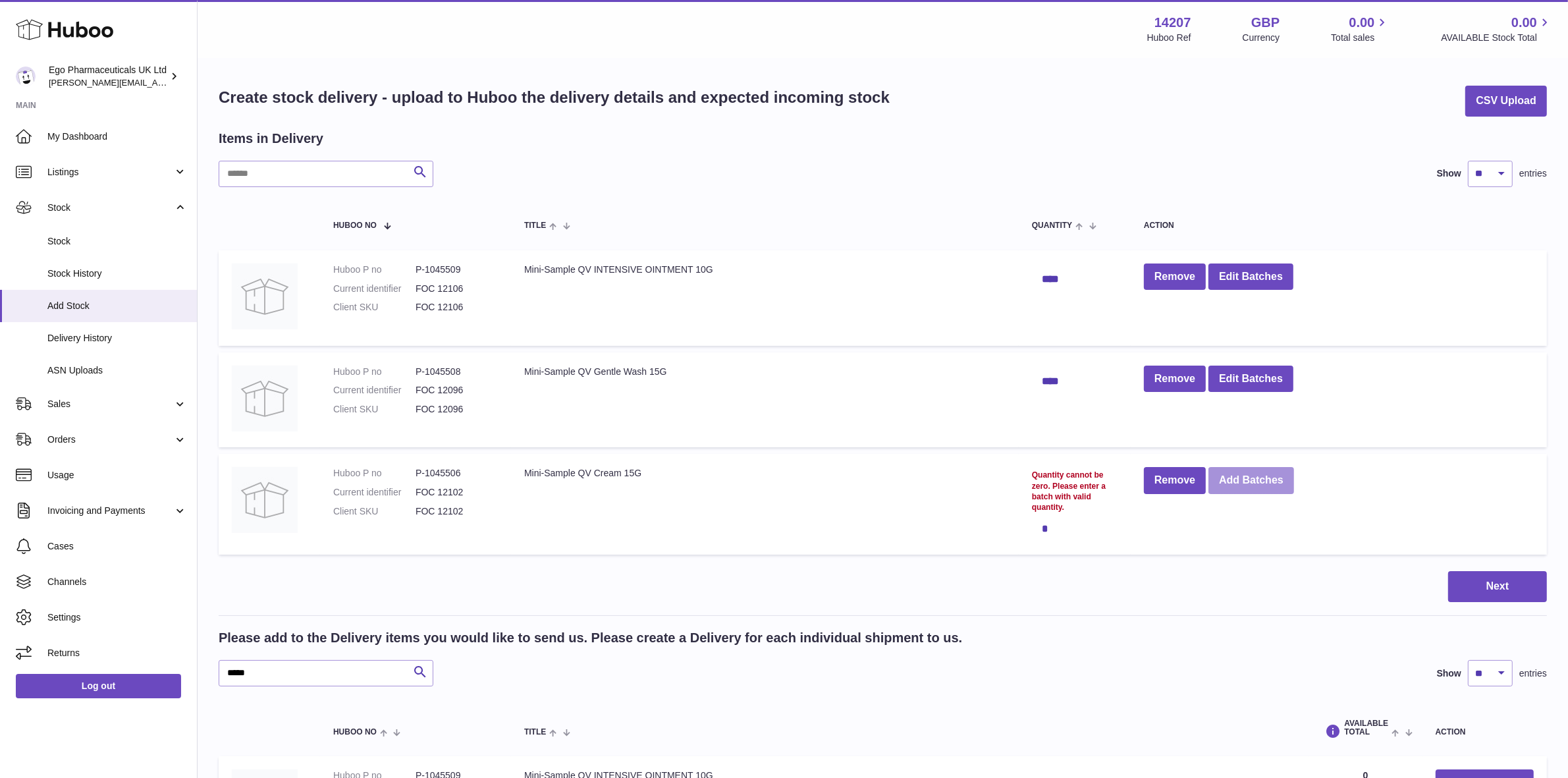
click at [1228, 485] on button "Add Batches" at bounding box center [1251, 481] width 86 height 27
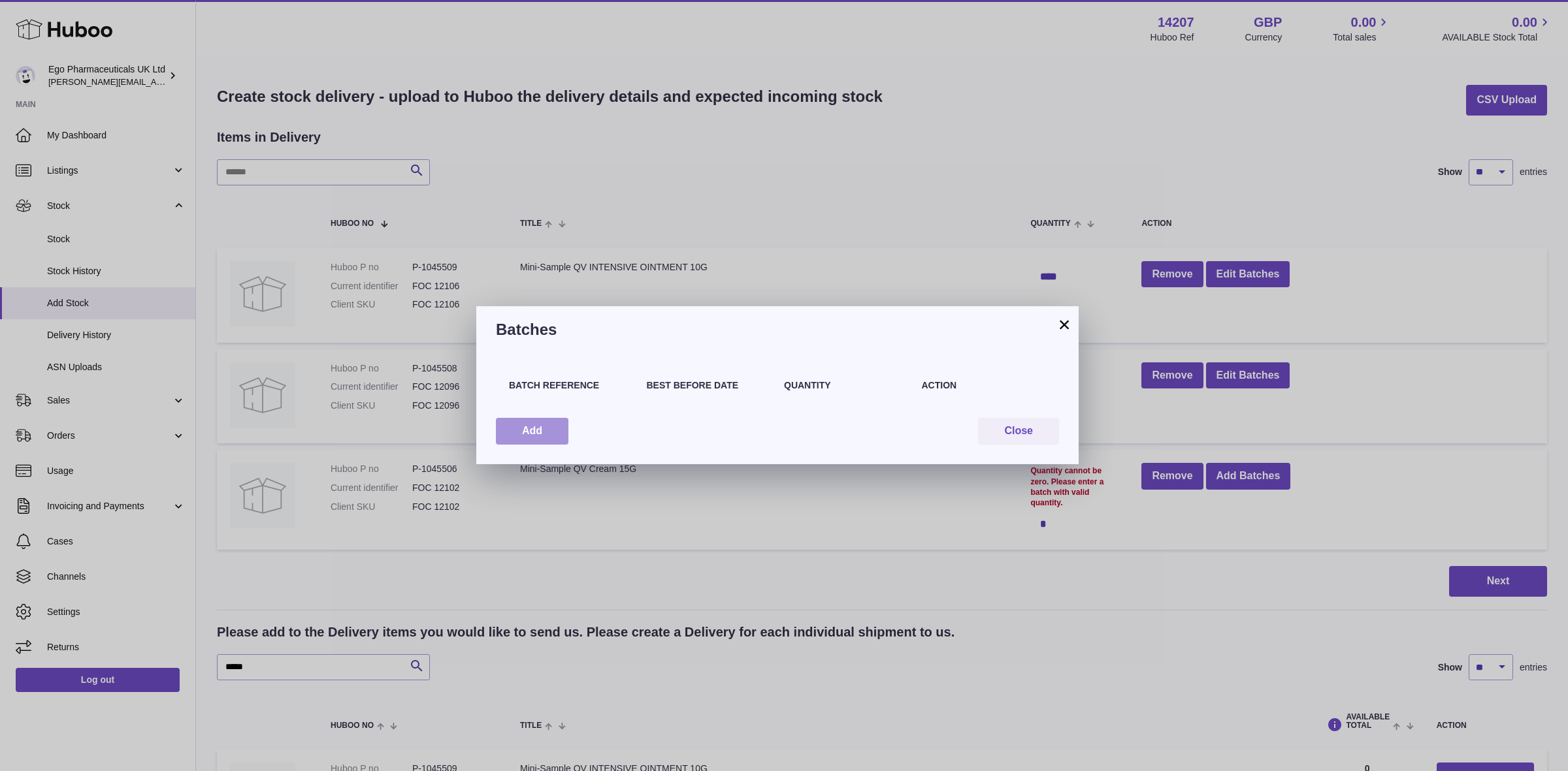
click at [547, 440] on button "Add" at bounding box center [532, 431] width 73 height 27
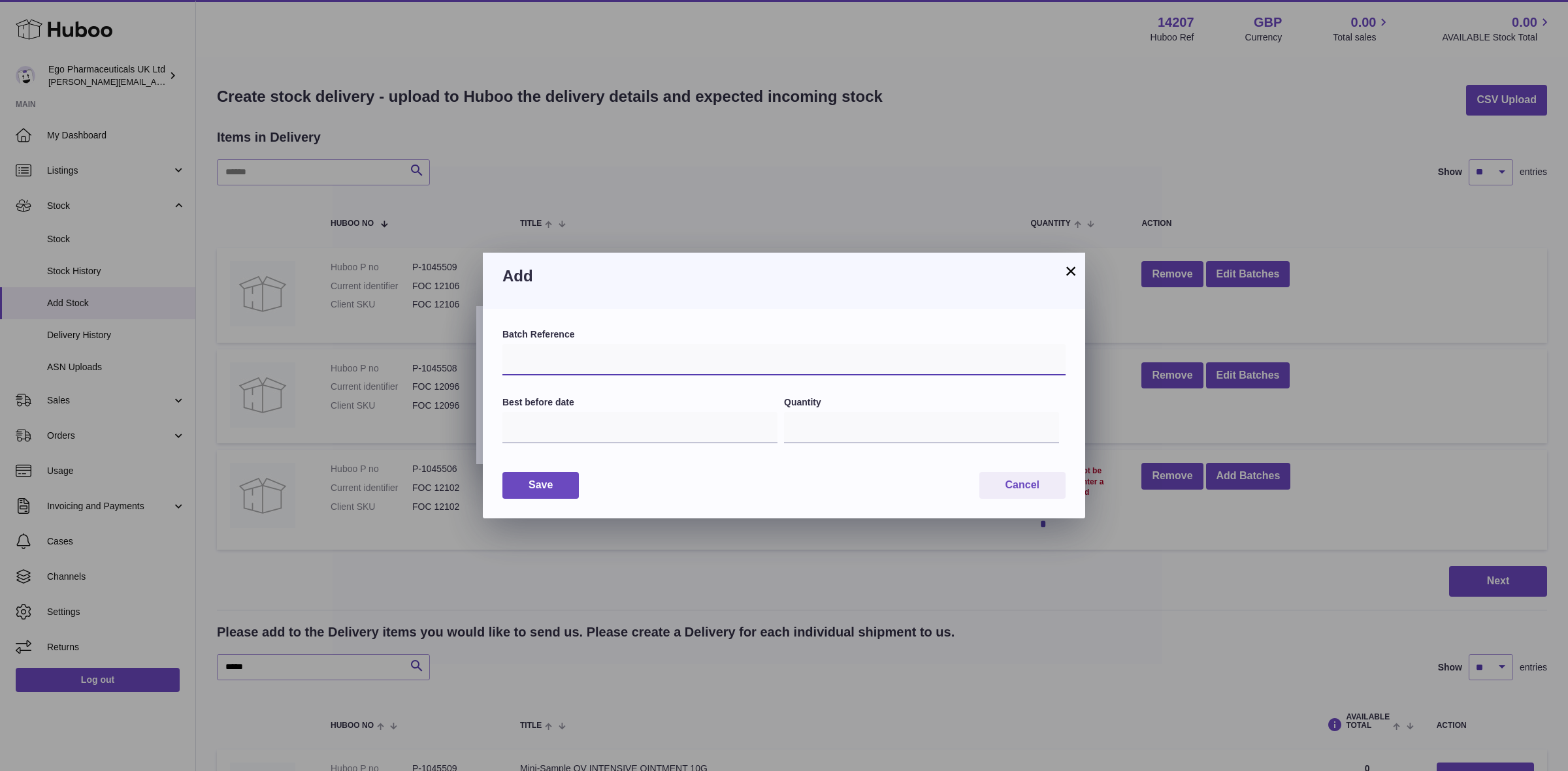
click at [539, 360] on input "text" at bounding box center [784, 360] width 563 height 32
type input "*****"
click at [557, 422] on input "text" at bounding box center [640, 428] width 275 height 32
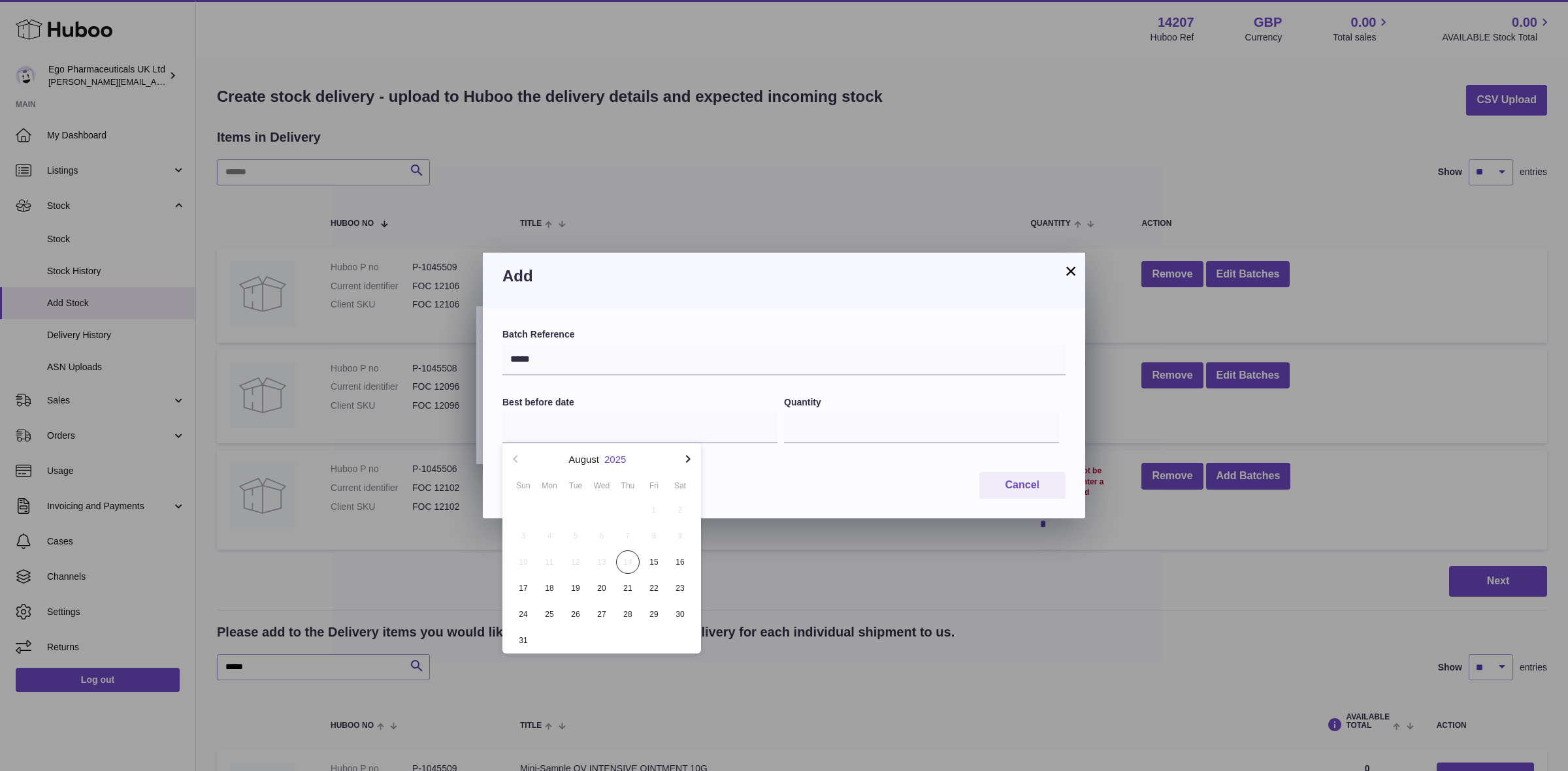
click at [607, 456] on button "2025" at bounding box center [615, 459] width 22 height 10
click at [609, 627] on li "2029" at bounding box center [601, 626] width 183 height 26
click at [605, 629] on button "Nov" at bounding box center [601, 631] width 55 height 32
click at [653, 615] on span "30" at bounding box center [654, 615] width 24 height 24
type input "**********"
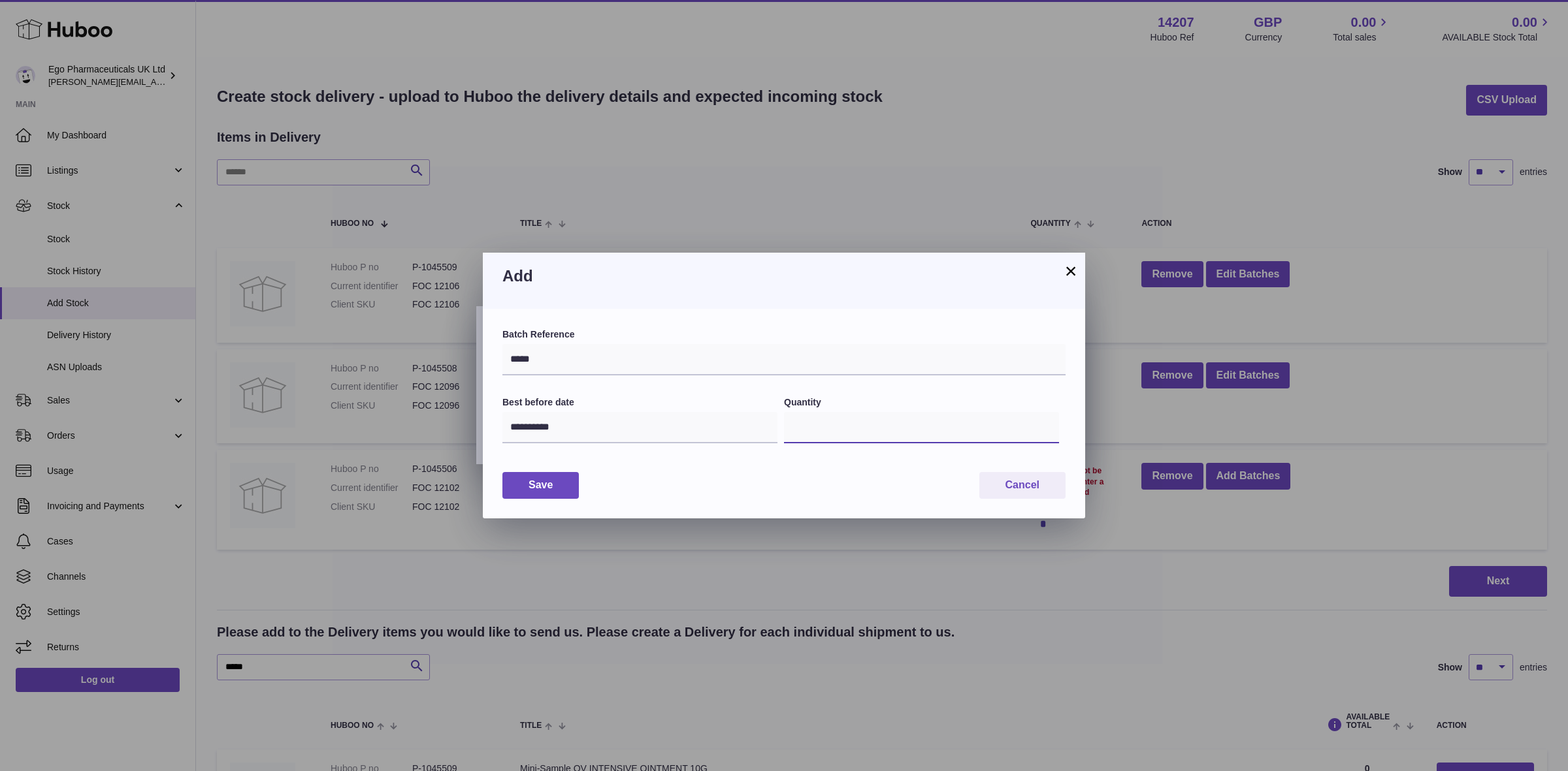
click at [828, 431] on input "*" at bounding box center [921, 428] width 275 height 32
type input "****"
click at [560, 490] on button "Save" at bounding box center [541, 485] width 76 height 27
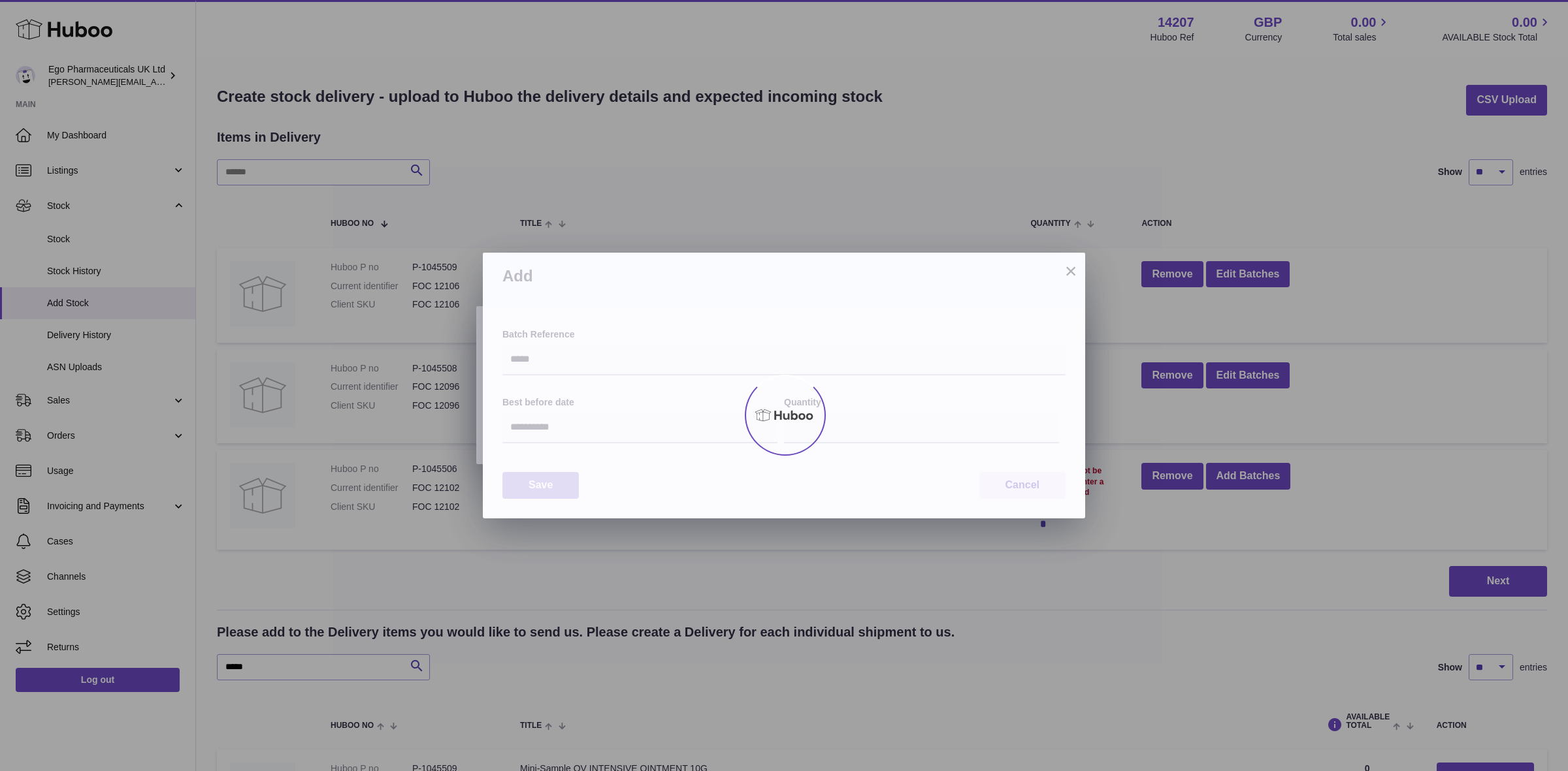
type input "****"
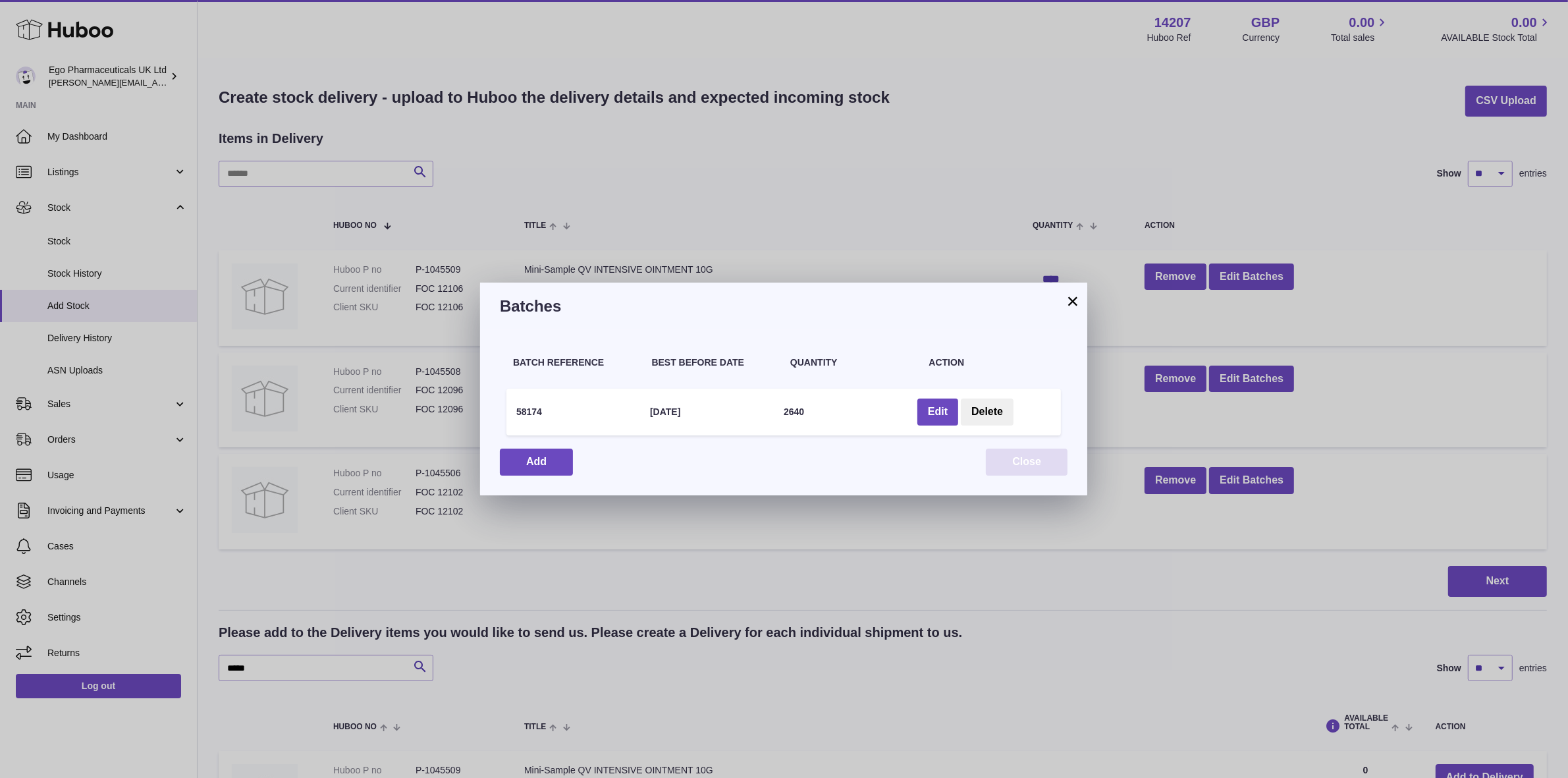
click at [1013, 465] on button "Close" at bounding box center [1026, 462] width 82 height 27
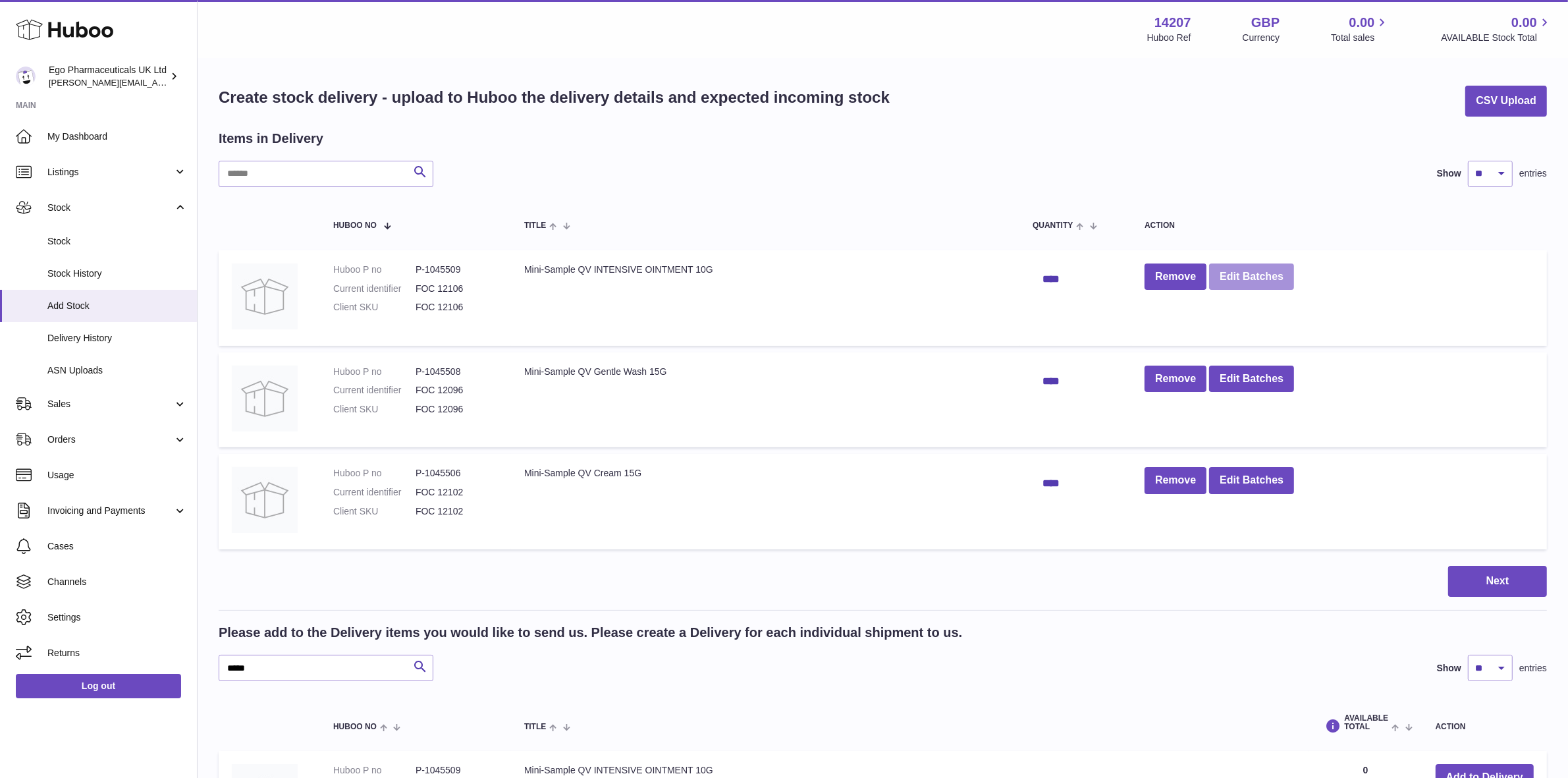
click at [1233, 277] on button "Edit Batches" at bounding box center [1252, 277] width 85 height 27
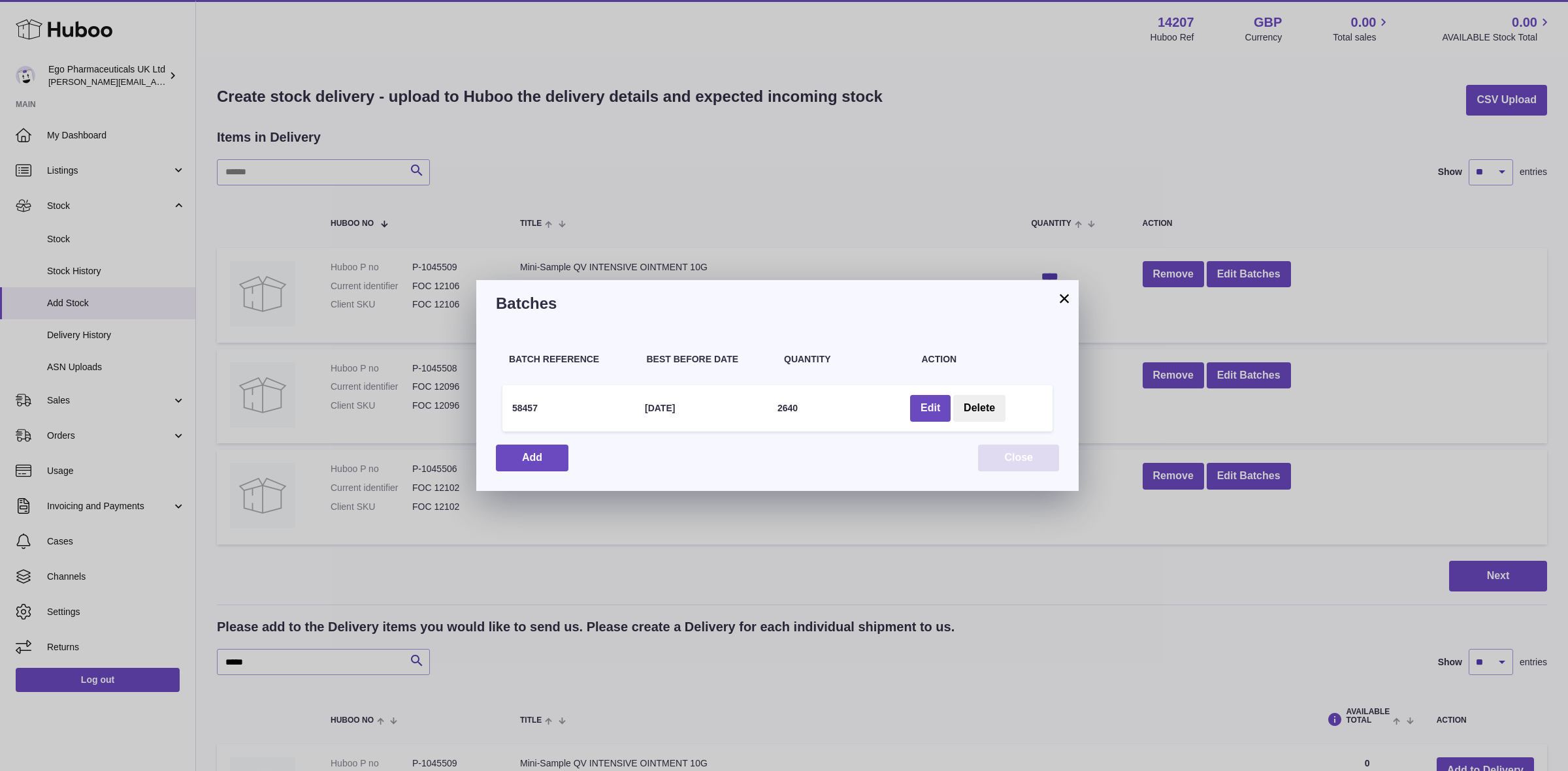
drag, startPoint x: 1037, startPoint y: 462, endPoint x: 1015, endPoint y: 461, distance: 22.0
click at [1037, 462] on button "Close" at bounding box center [1018, 458] width 81 height 27
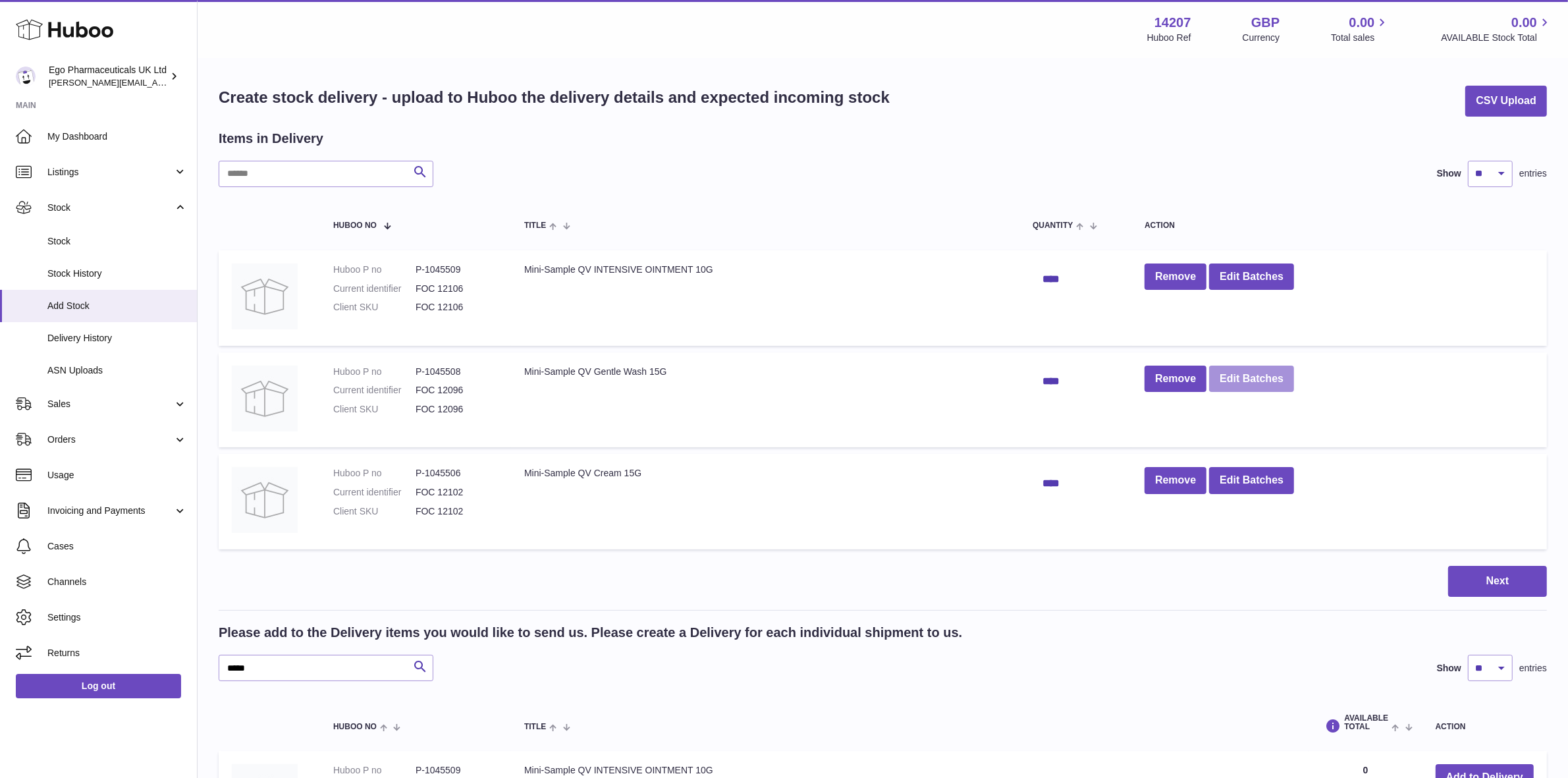
click at [1242, 382] on button "Edit Batches" at bounding box center [1252, 379] width 85 height 27
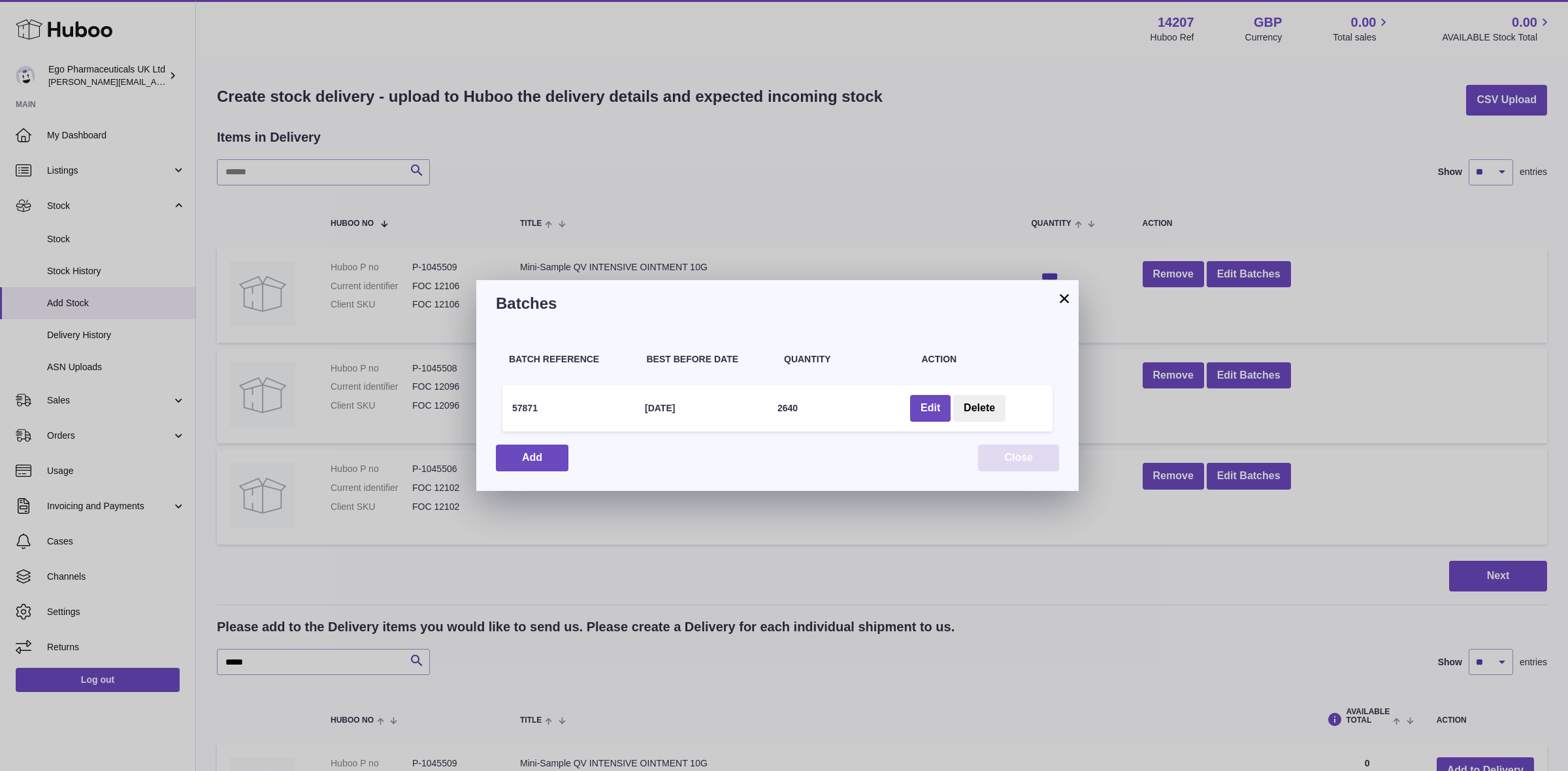
click at [1000, 461] on button "Close" at bounding box center [1018, 458] width 81 height 27
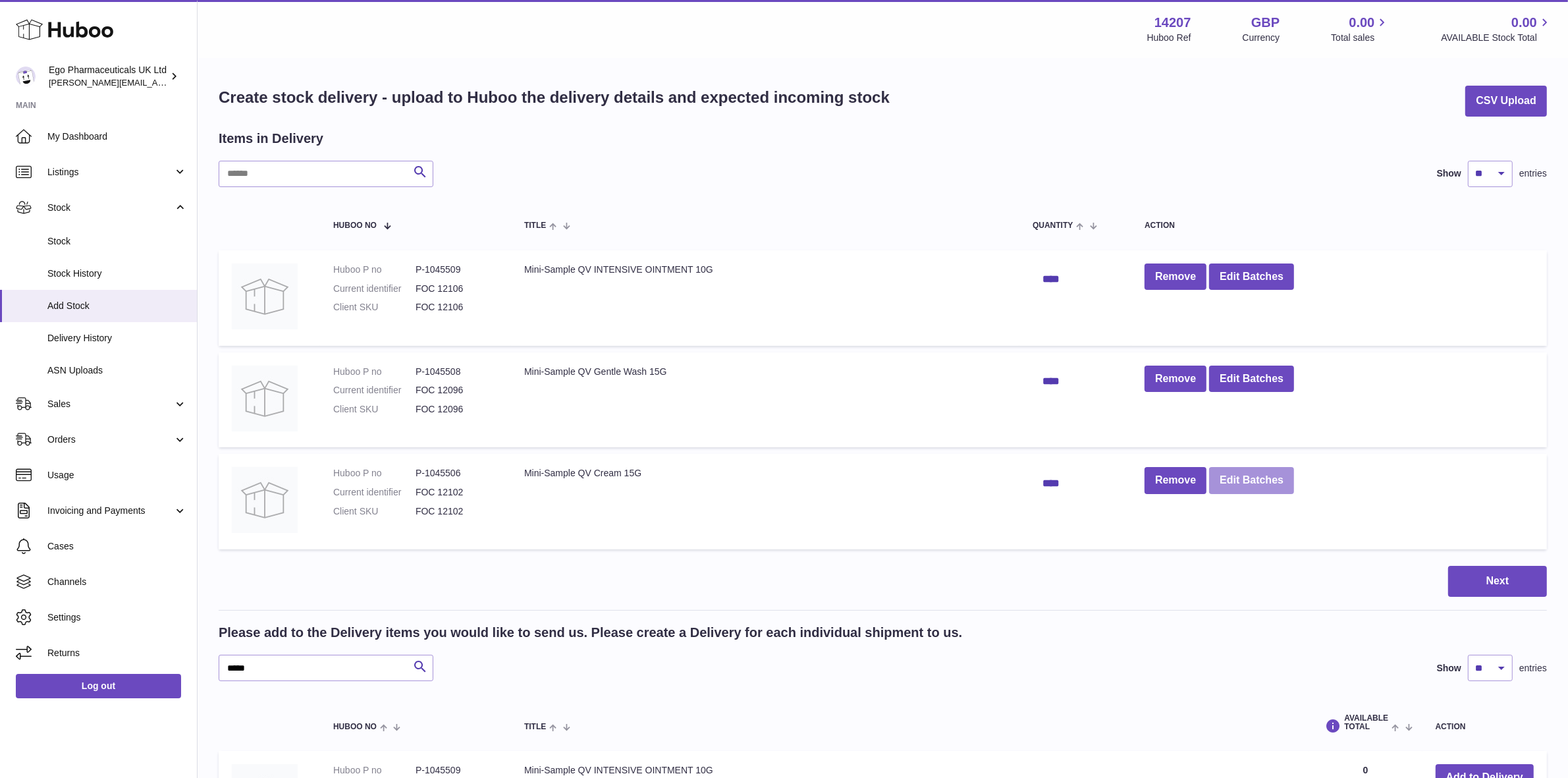
click at [1249, 487] on button "Edit Batches" at bounding box center [1252, 481] width 85 height 27
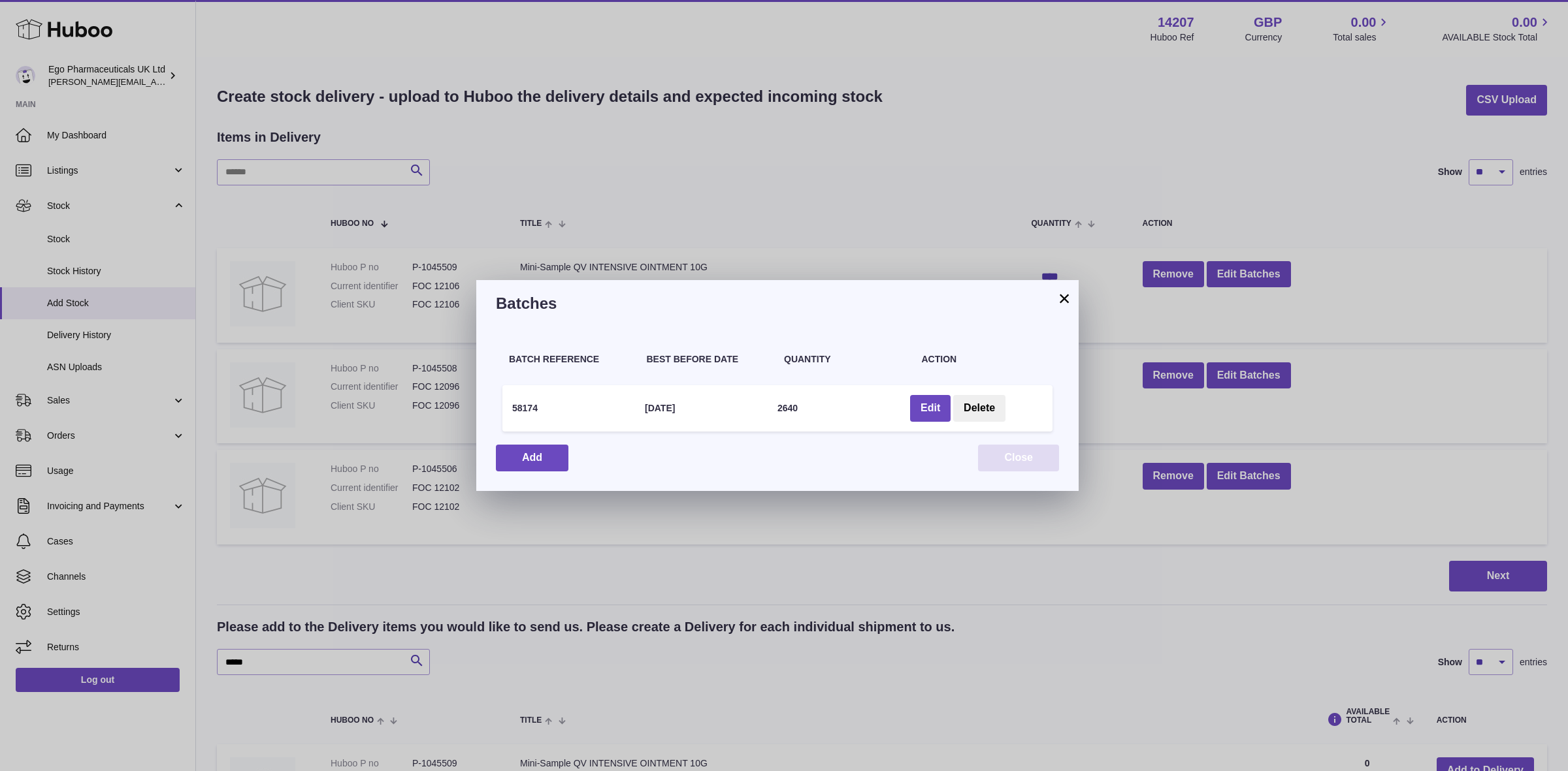
drag, startPoint x: 1037, startPoint y: 465, endPoint x: 858, endPoint y: 448, distance: 179.8
click at [1037, 465] on button "Close" at bounding box center [1018, 458] width 81 height 27
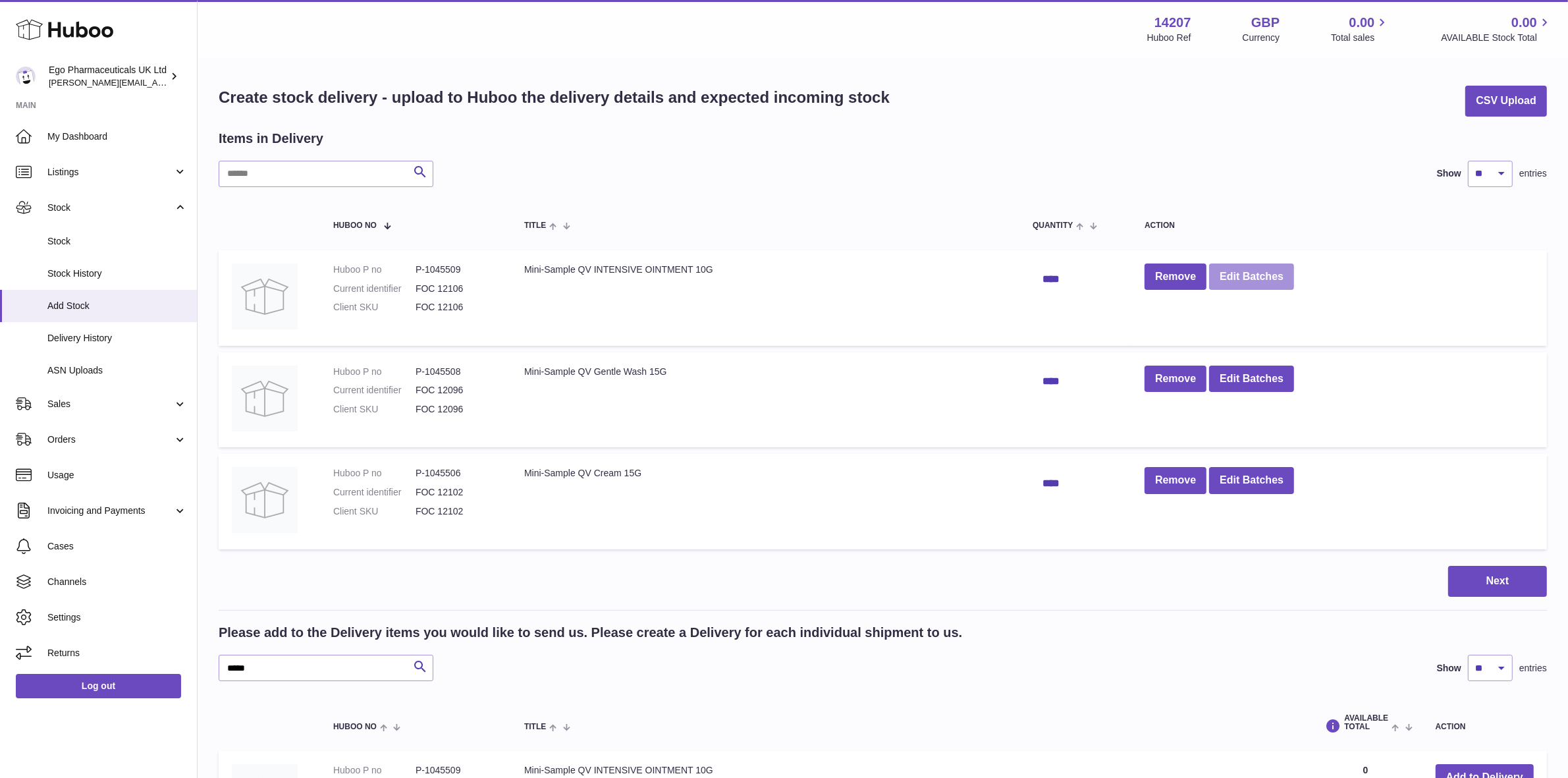
click at [1226, 279] on button "Edit Batches" at bounding box center [1252, 277] width 85 height 27
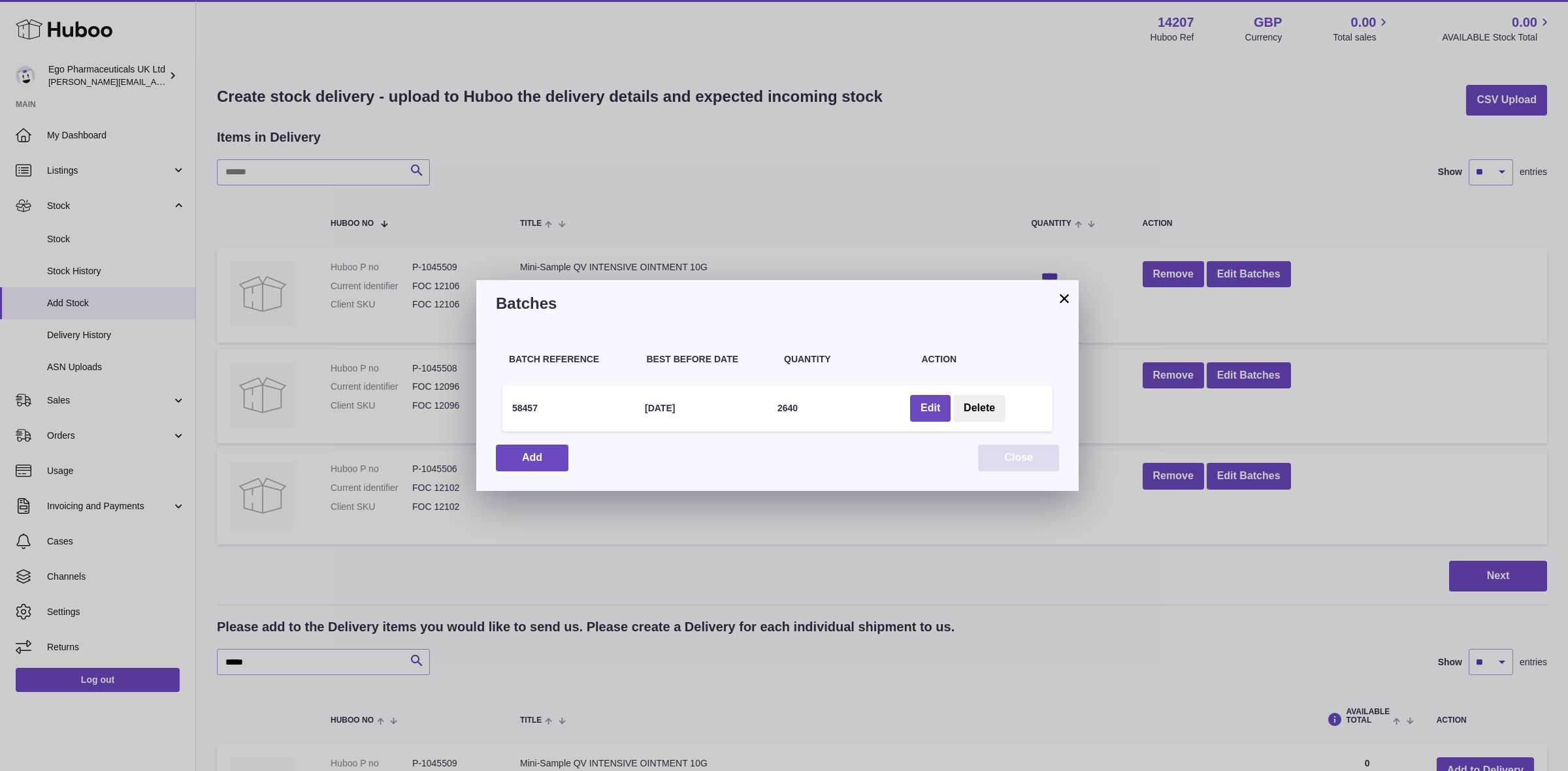
click at [1023, 462] on button "Close" at bounding box center [1018, 458] width 81 height 27
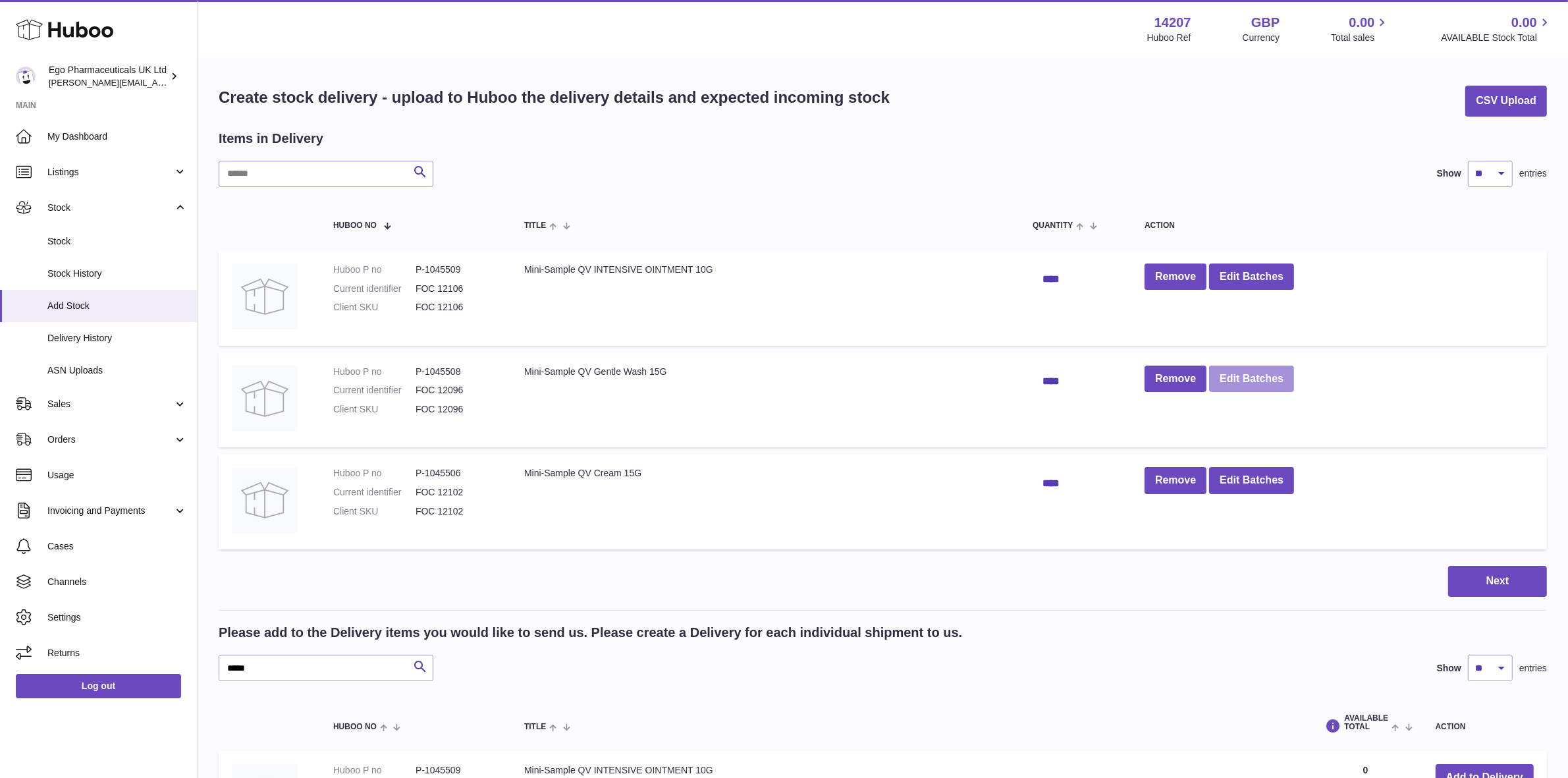
click at [1244, 384] on button "Edit Batches" at bounding box center [1252, 379] width 85 height 27
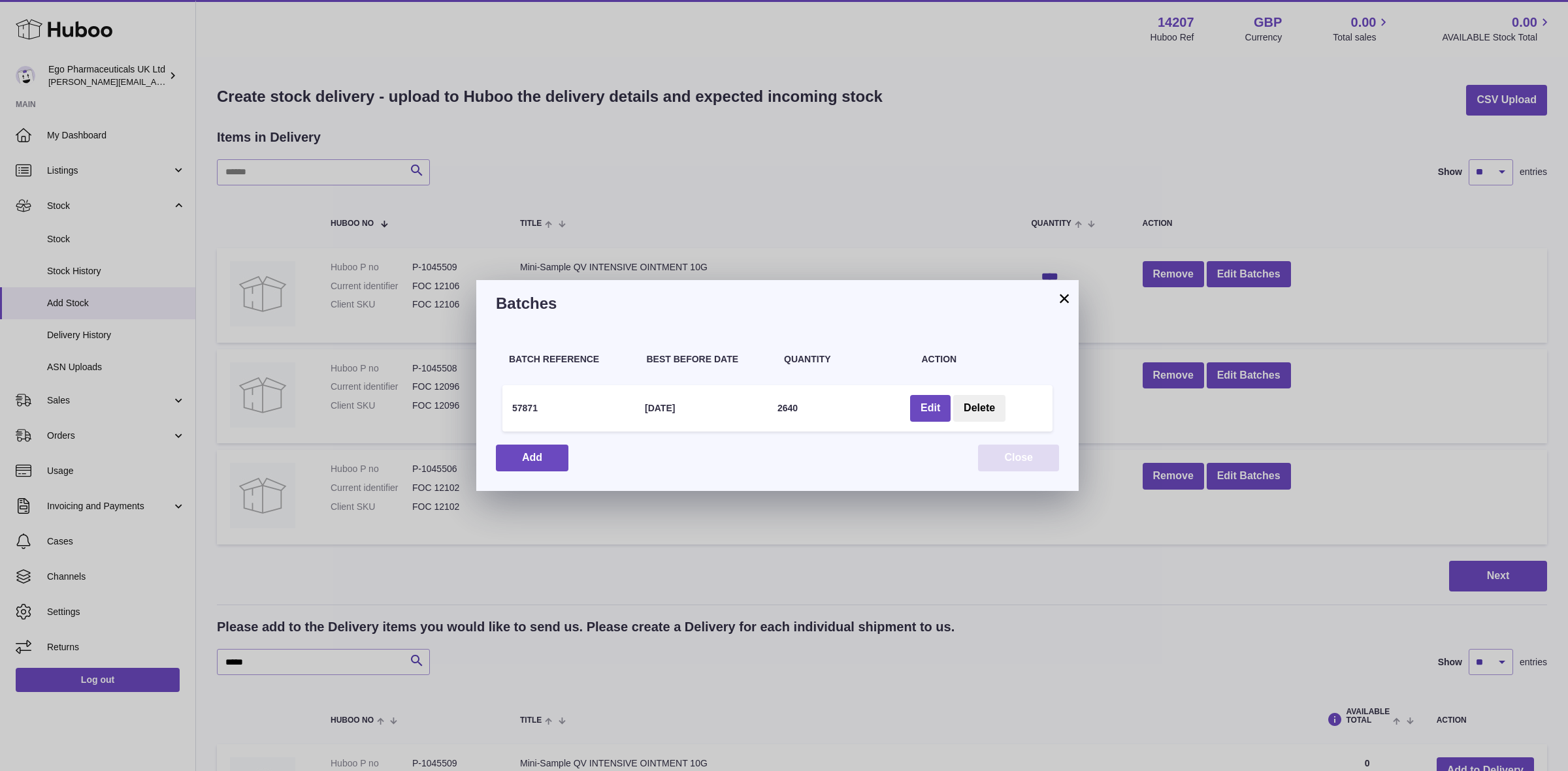
click at [1024, 461] on button "Close" at bounding box center [1018, 458] width 81 height 27
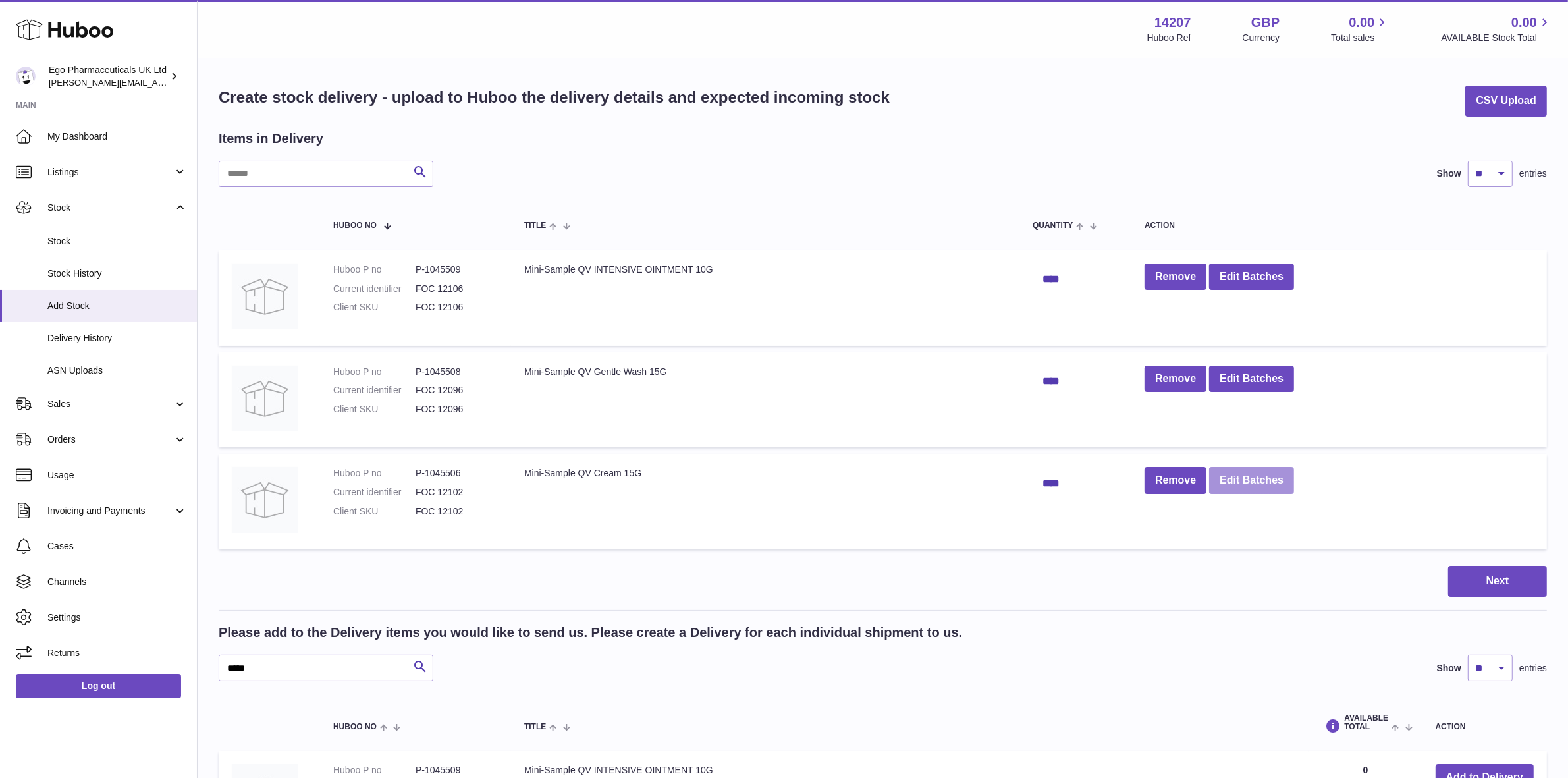
click at [1225, 477] on button "Edit Batches" at bounding box center [1252, 481] width 85 height 27
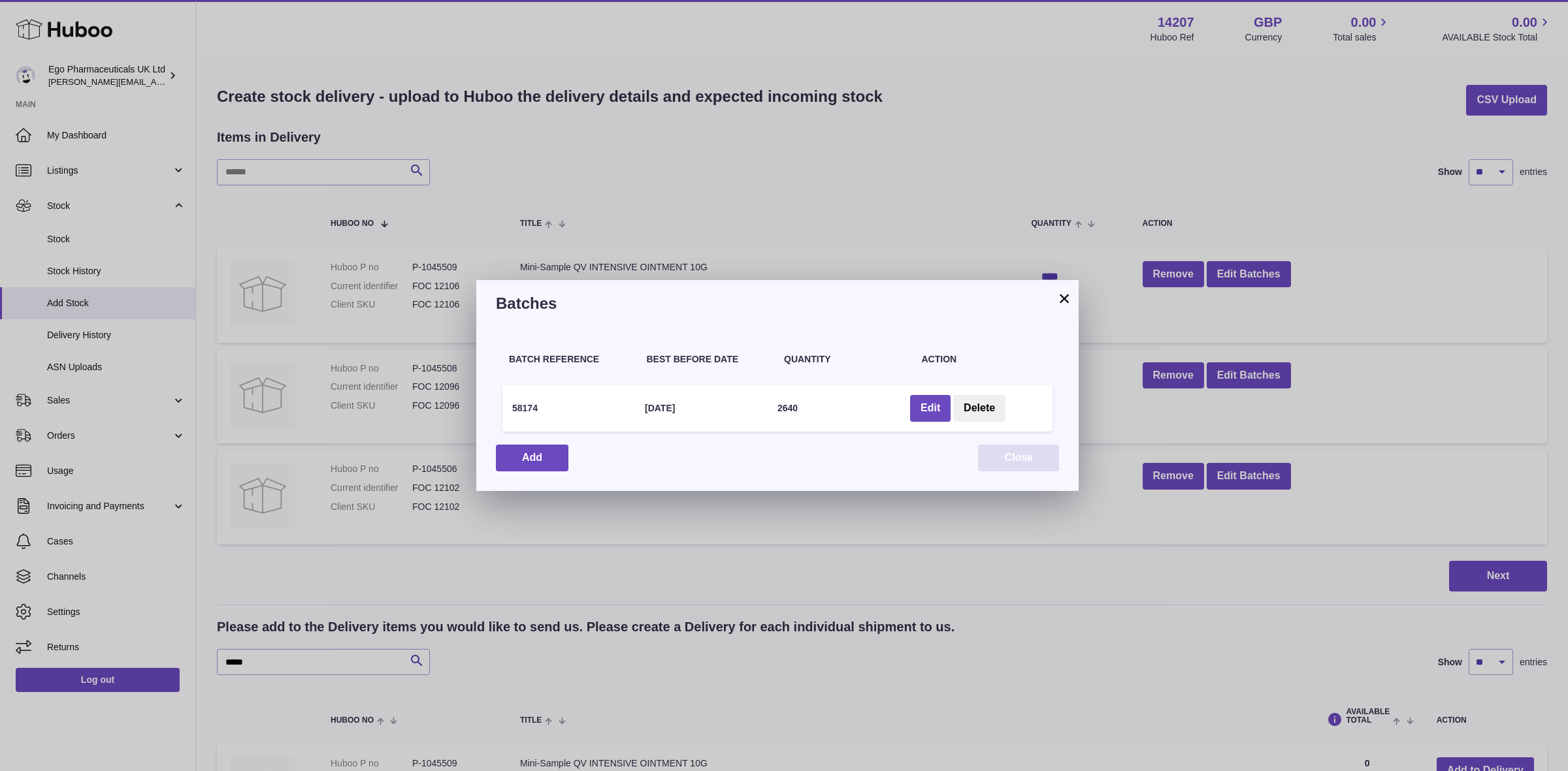
click at [994, 463] on button "Close" at bounding box center [1018, 458] width 81 height 27
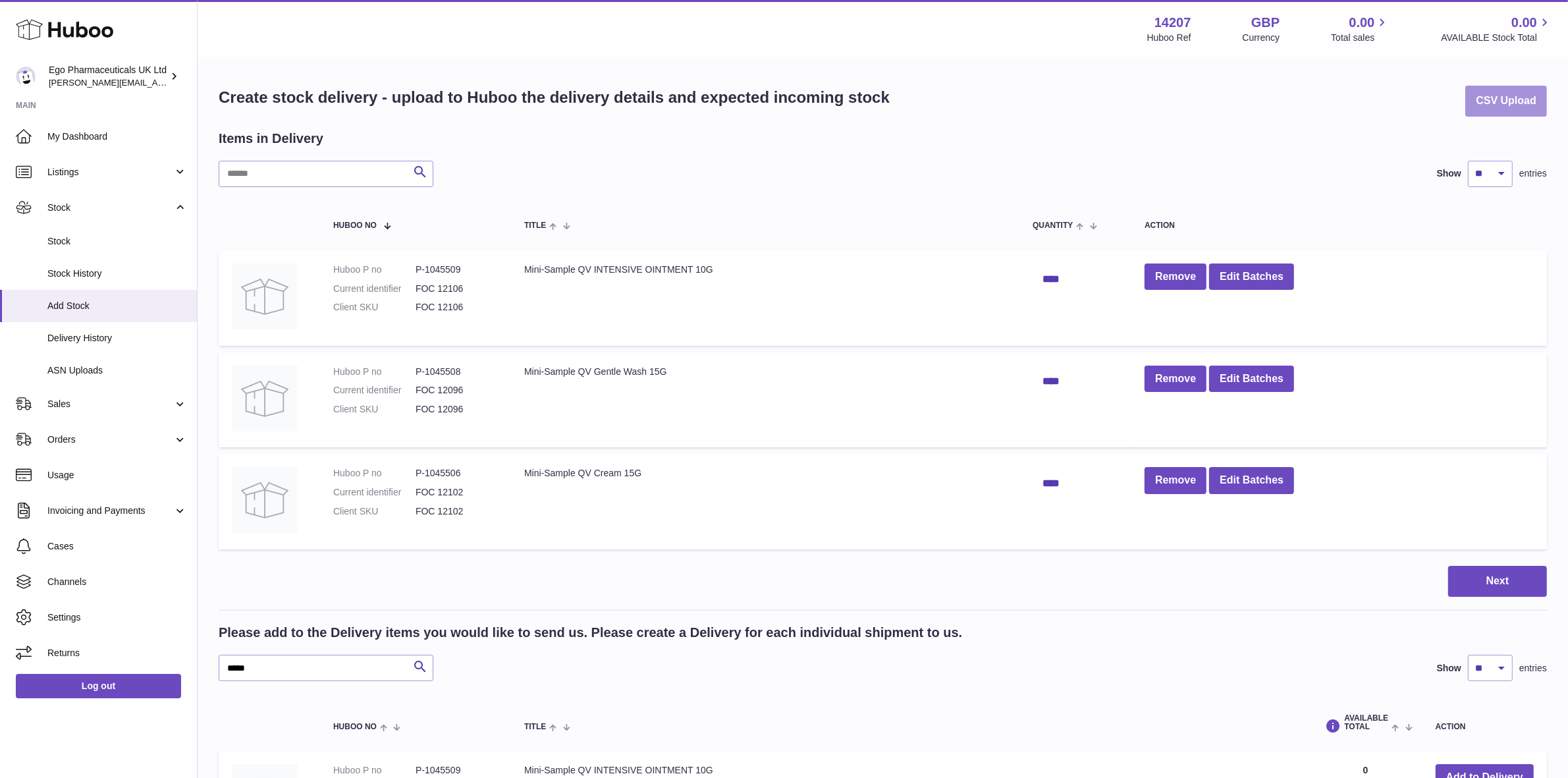
click at [1502, 102] on button "CSV Upload" at bounding box center [1506, 101] width 82 height 31
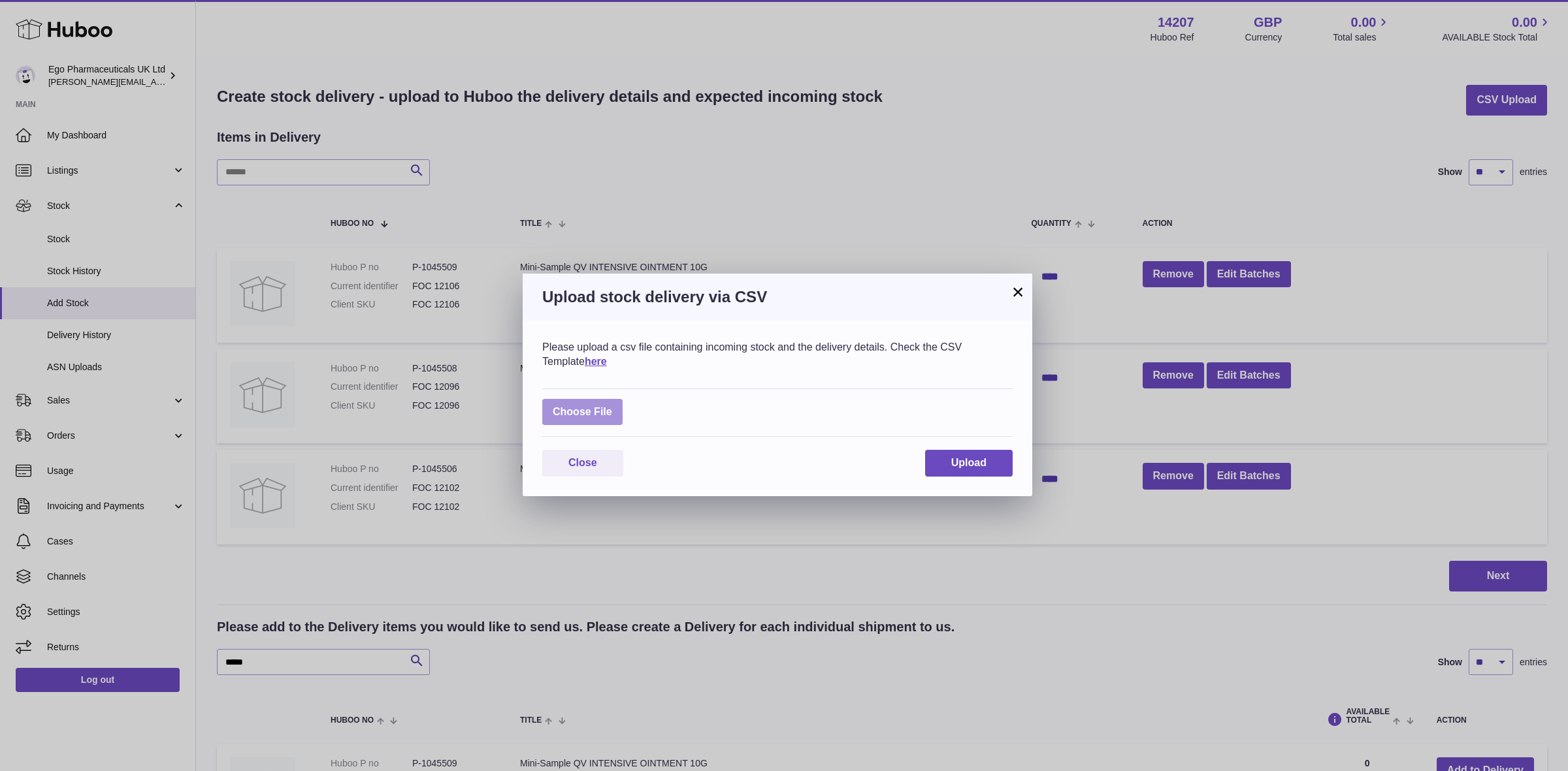
click at [578, 410] on label at bounding box center [582, 412] width 80 height 27
click at [613, 406] on input "file" at bounding box center [613, 405] width 1 height 1
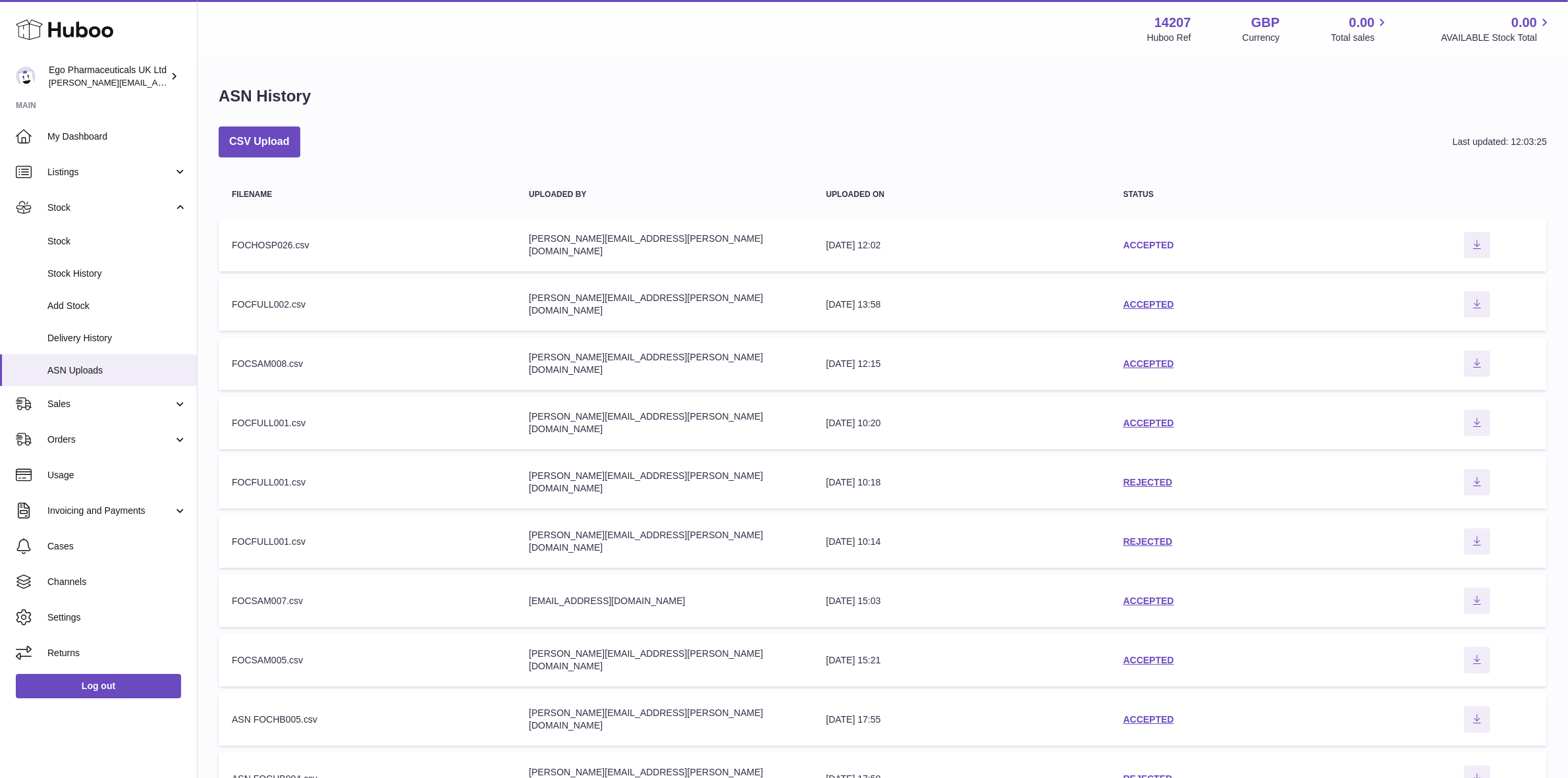
click at [1144, 245] on link "ACCEPTED" at bounding box center [1149, 245] width 51 height 11
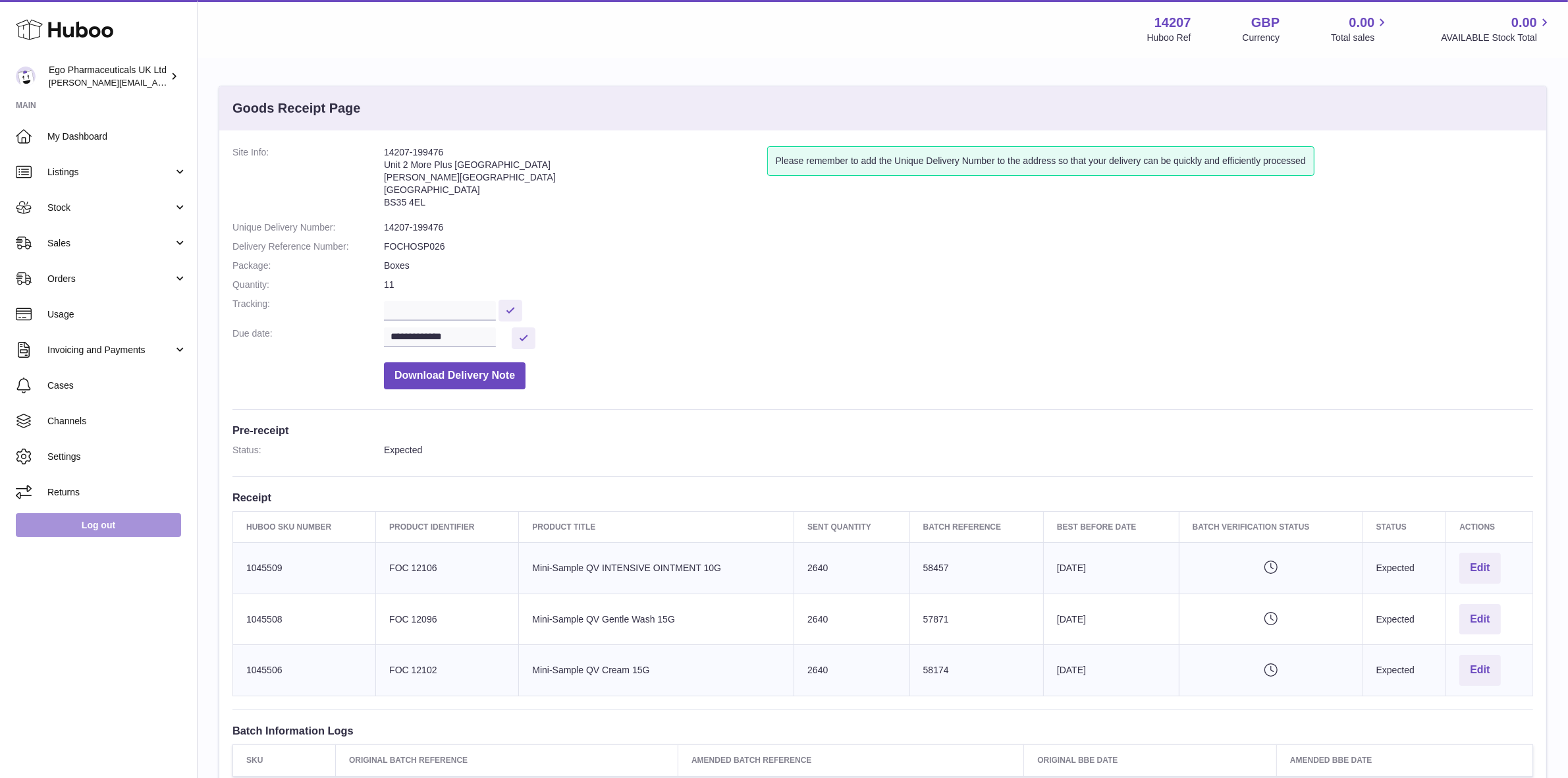
click at [88, 521] on link "Log out" at bounding box center [98, 525] width 166 height 24
